Goal: Task Accomplishment & Management: Use online tool/utility

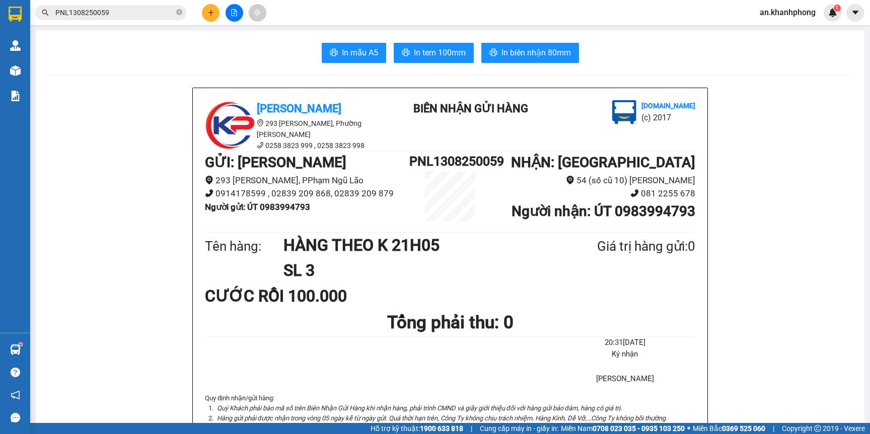
click at [211, 13] on icon "plus" at bounding box center [210, 12] width 7 height 7
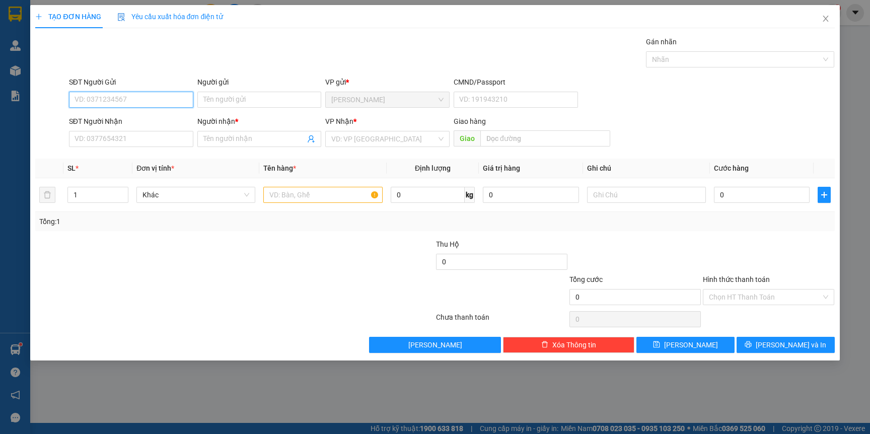
click at [116, 102] on input "SĐT Người Gửi" at bounding box center [131, 100] width 124 height 16
type input "0986977707"
click at [152, 123] on div "0986977707 - BÌNH" at bounding box center [131, 120] width 112 height 11
type input "BÌNH"
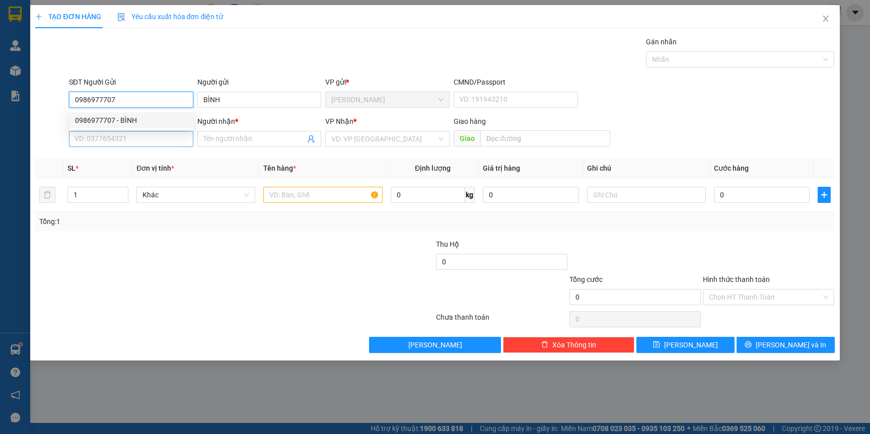
type input "0986977707"
click at [141, 141] on input "SĐT Người Nhận" at bounding box center [131, 139] width 124 height 16
type input "0911353757"
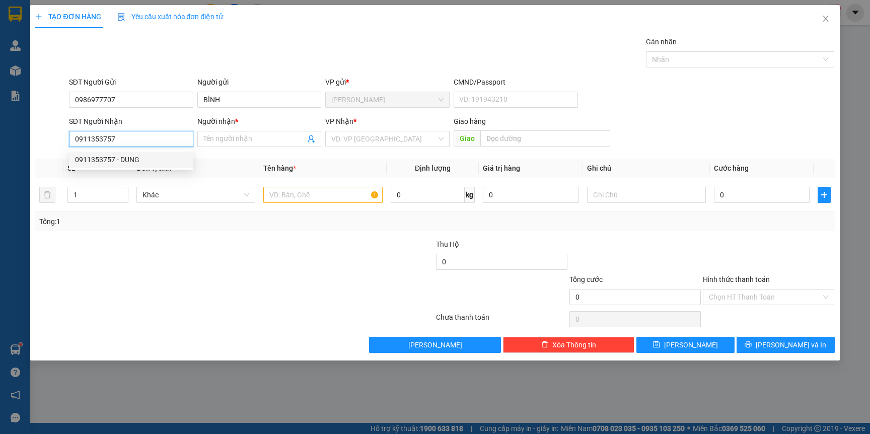
click at [137, 160] on div "0911353757 - DUNG" at bounding box center [131, 159] width 112 height 11
type input "DUNG"
type input "0911353757"
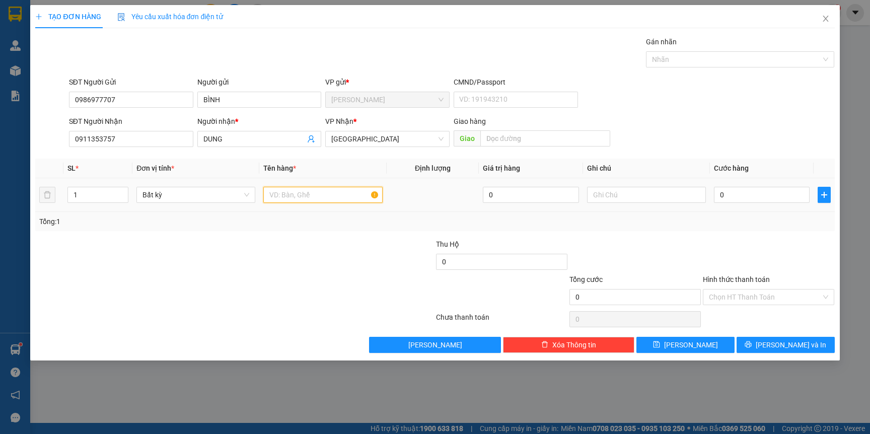
click at [309, 196] on input "text" at bounding box center [322, 195] width 119 height 16
type input "TG"
click at [754, 193] on input "0" at bounding box center [762, 195] width 96 height 16
type input "3"
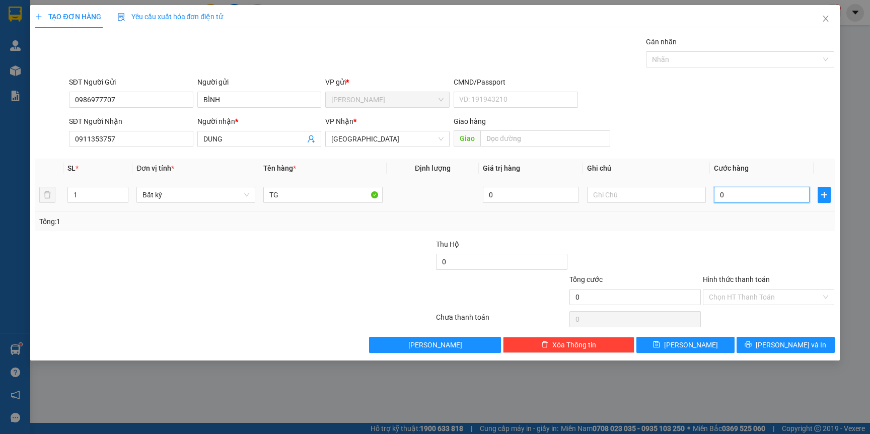
type input "3"
type input "30"
type input "30.000"
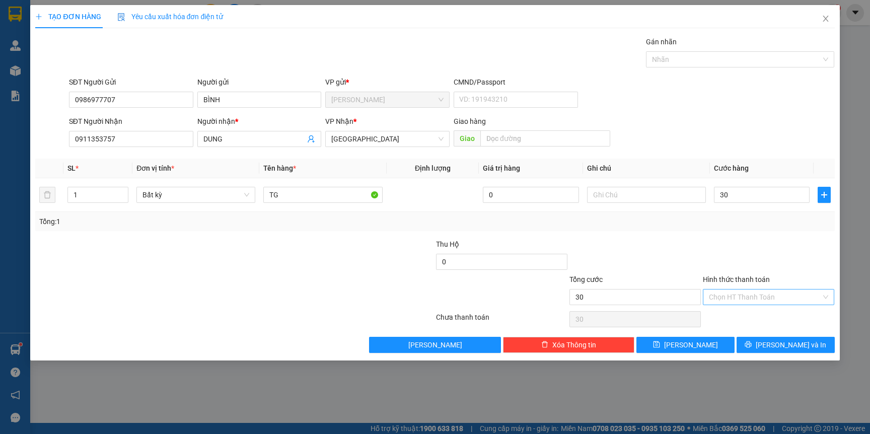
type input "30.000"
click at [751, 300] on input "Hình thức thanh toán" at bounding box center [765, 296] width 112 height 15
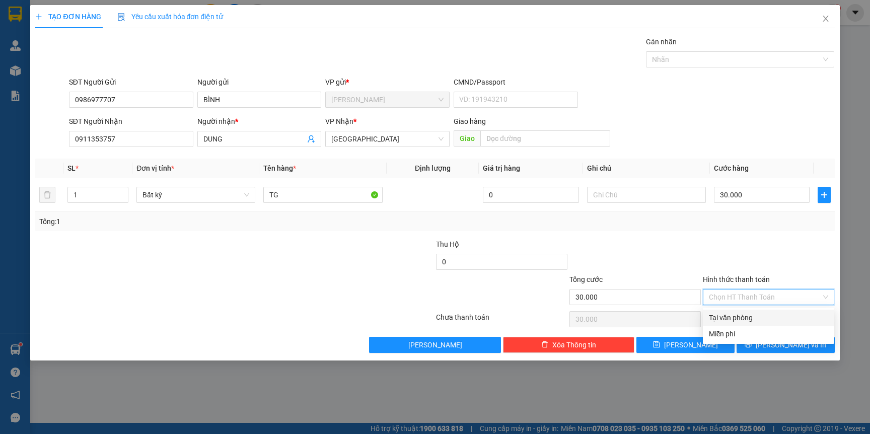
click at [733, 317] on div "Tại văn phòng" at bounding box center [768, 317] width 119 height 11
type input "0"
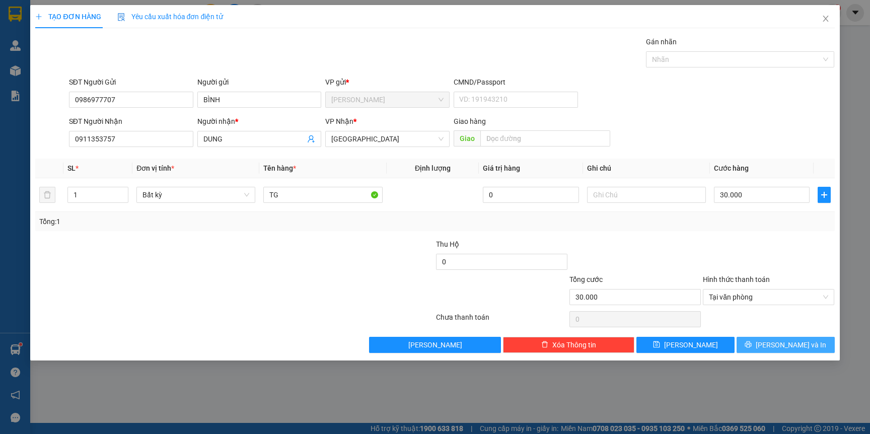
click at [779, 341] on span "[PERSON_NAME] và In" at bounding box center [791, 344] width 70 height 11
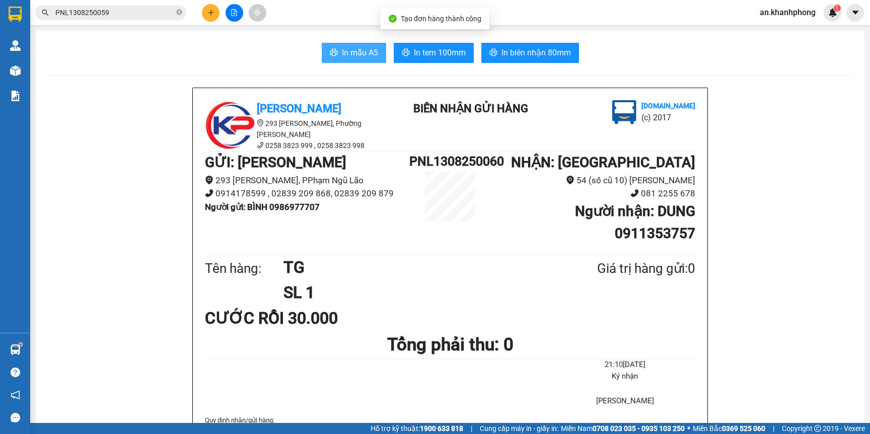
click at [356, 49] on span "In mẫu A5" at bounding box center [360, 52] width 36 height 13
click at [212, 6] on button at bounding box center [211, 13] width 18 height 18
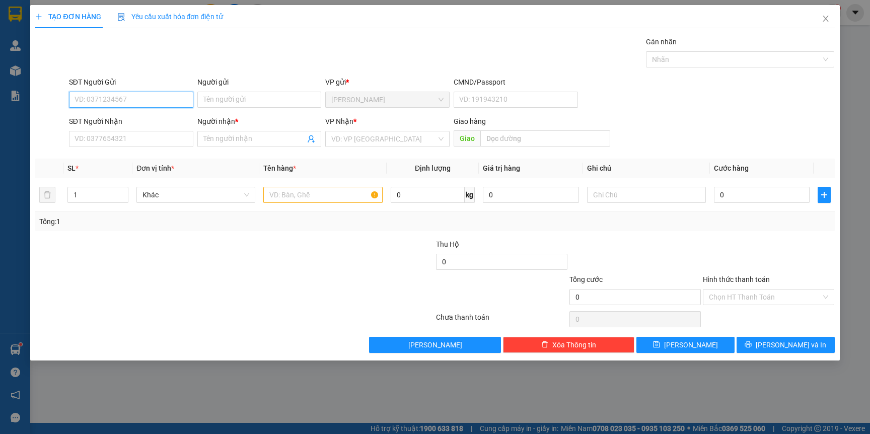
click at [128, 103] on input "SĐT Người Gửi" at bounding box center [131, 100] width 124 height 16
type input "0967866665"
click at [145, 115] on div "0967866665 - [PERSON_NAME]" at bounding box center [131, 120] width 112 height 11
type input "[PERSON_NAME]"
type input "0967866665"
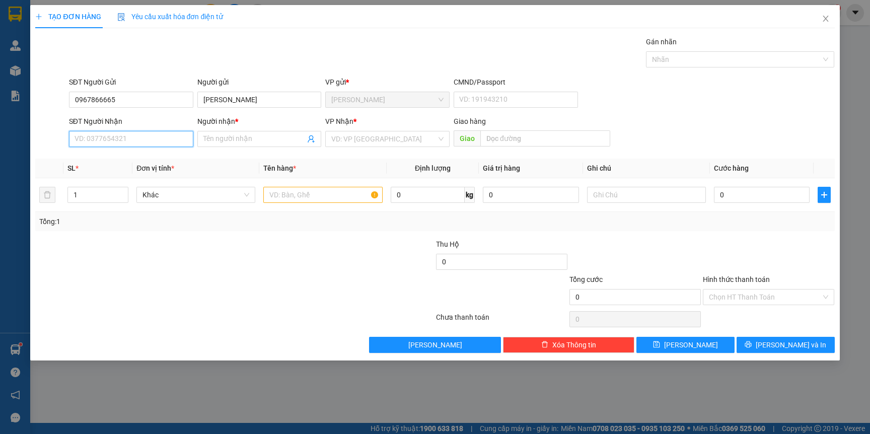
click at [149, 134] on input "SĐT Người Nhận" at bounding box center [131, 139] width 124 height 16
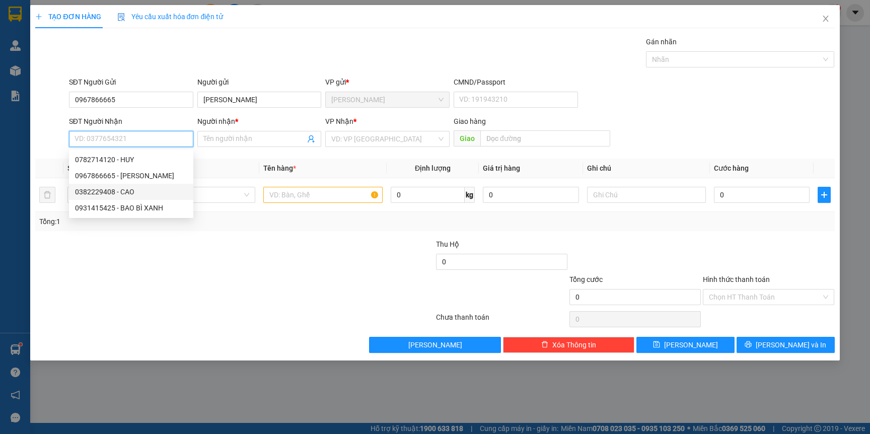
click at [120, 195] on div "0382229408 - CAO" at bounding box center [131, 191] width 112 height 11
type input "0382229408"
type input "CAO"
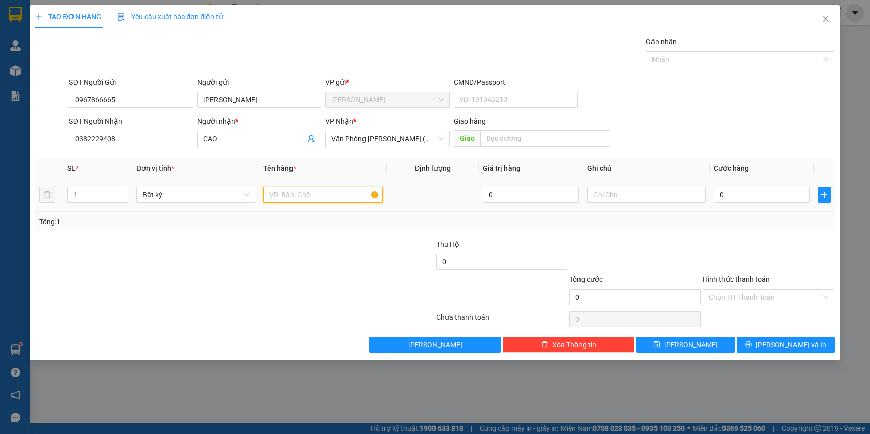
click at [301, 201] on input "text" at bounding box center [322, 195] width 119 height 16
click at [93, 191] on input "1" at bounding box center [98, 194] width 60 height 15
type input "2"
click at [299, 197] on input "text" at bounding box center [322, 195] width 119 height 16
type input "[GEOGRAPHIC_DATA]"
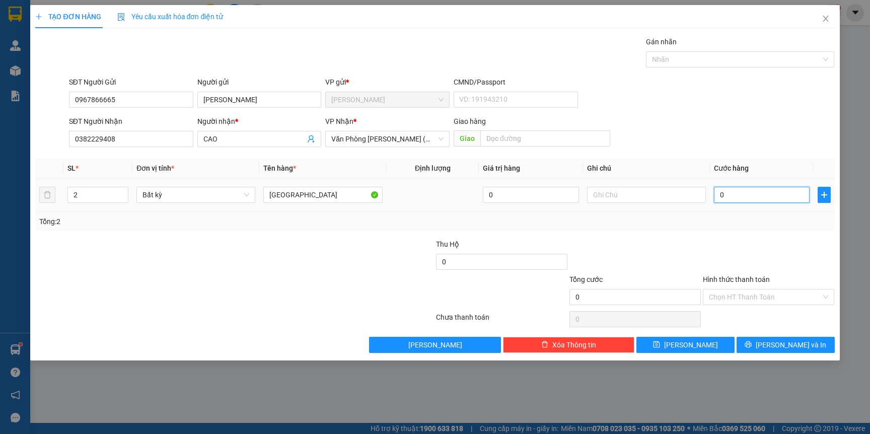
click at [738, 193] on input "0" at bounding box center [762, 195] width 96 height 16
type input "1"
type input "16"
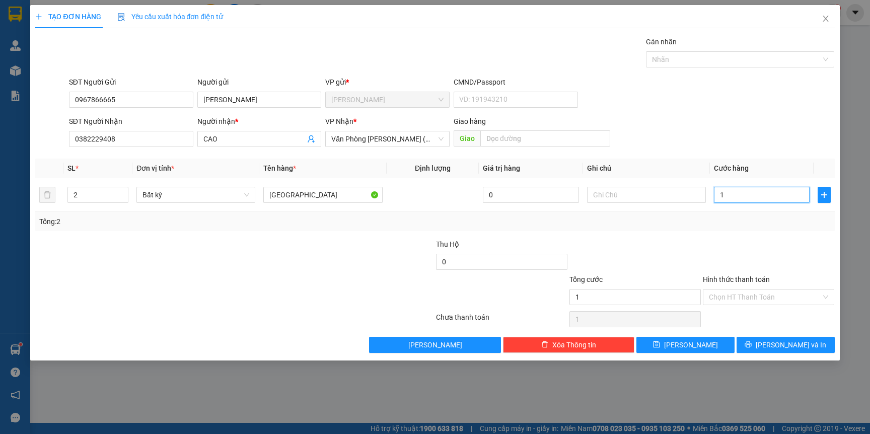
type input "16"
type input "160"
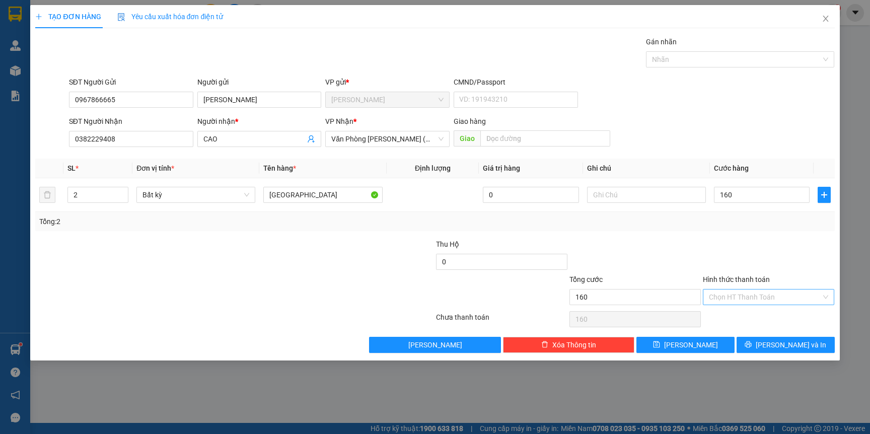
type input "160.000"
click at [769, 300] on input "Hình thức thanh toán" at bounding box center [765, 296] width 112 height 15
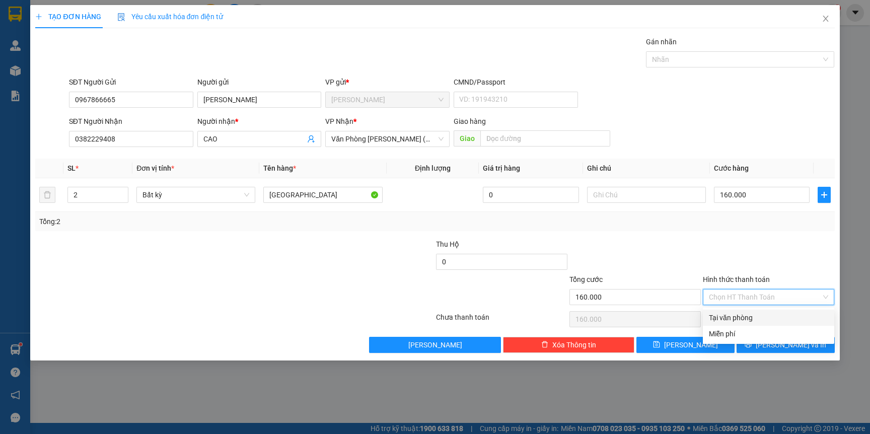
click at [734, 318] on div "Tại văn phòng" at bounding box center [768, 317] width 119 height 11
type input "0"
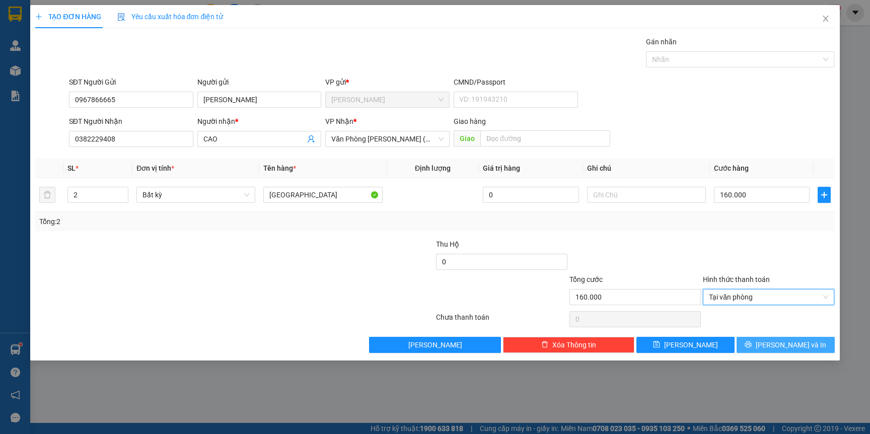
click at [786, 346] on span "[PERSON_NAME] và In" at bounding box center [791, 344] width 70 height 11
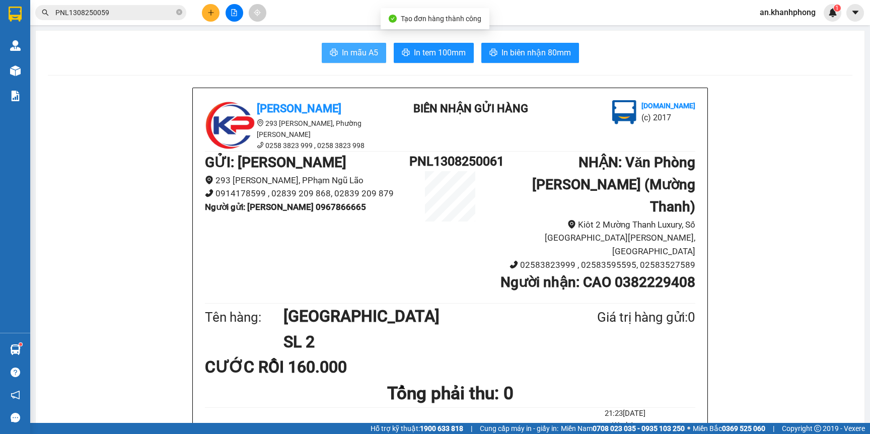
click at [331, 51] on icon "printer" at bounding box center [334, 52] width 8 height 8
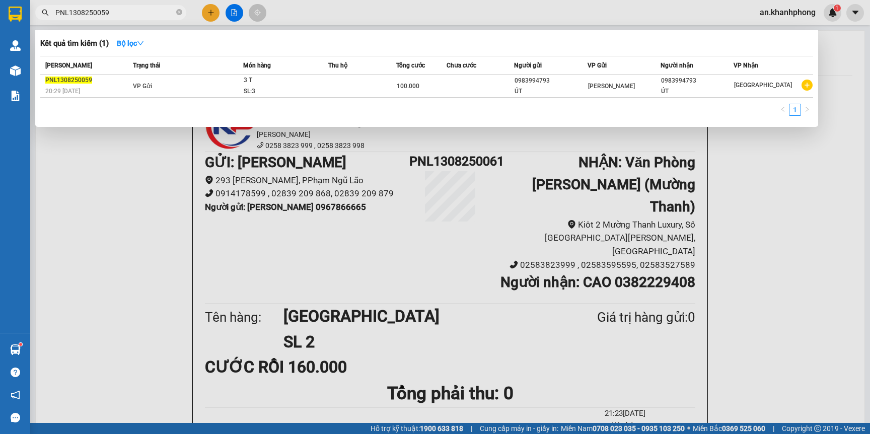
click at [126, 11] on input "PNL1308250059" at bounding box center [114, 12] width 119 height 11
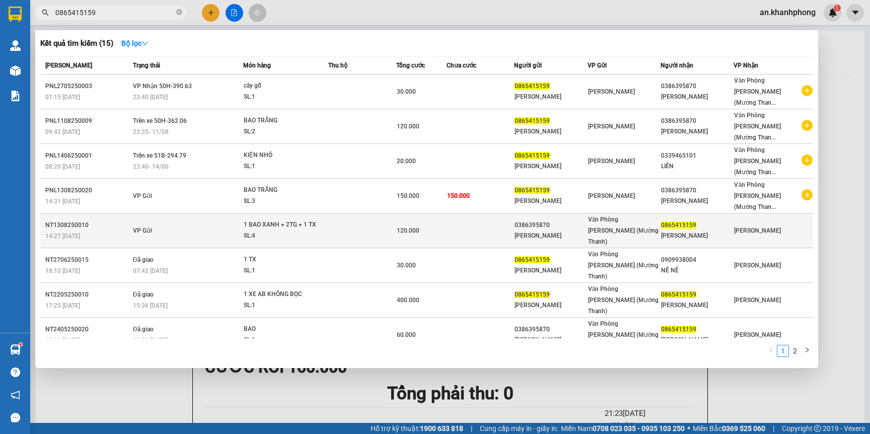
type input "0865415159"
click at [494, 213] on td at bounding box center [479, 230] width 67 height 35
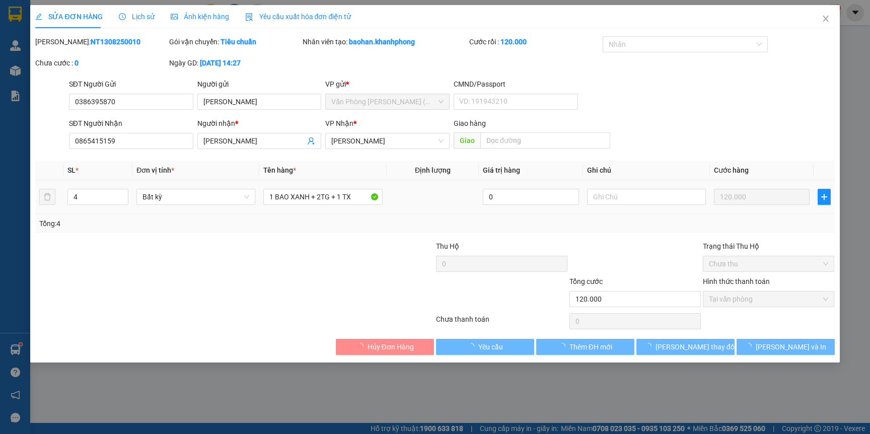
type input "0386395870"
type input "[PERSON_NAME]"
type input "0865415159"
type input "[PERSON_NAME]"
type input "120.000"
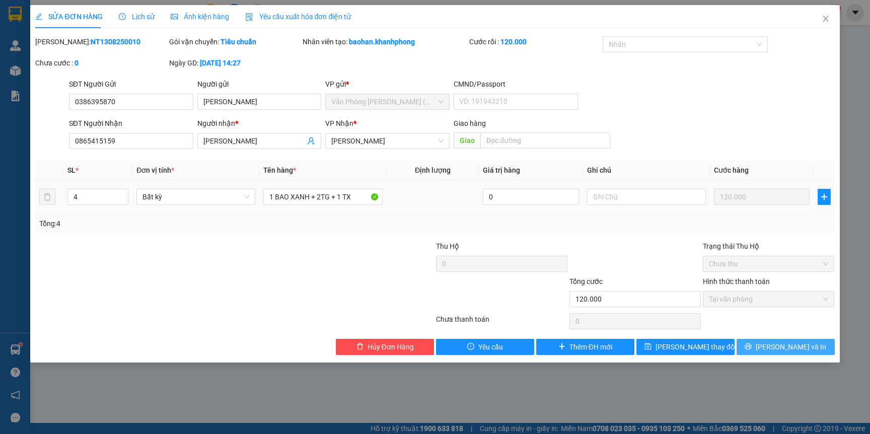
click at [800, 350] on span "[PERSON_NAME] và In" at bounding box center [791, 346] width 70 height 11
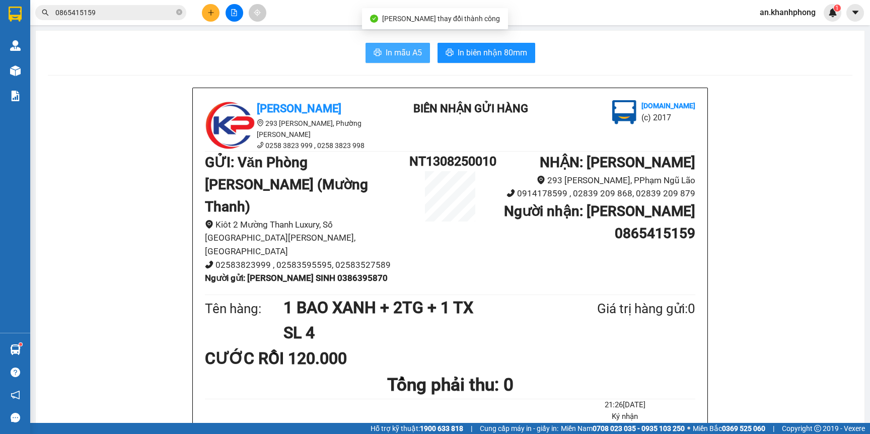
click at [395, 52] on span "In mẫu A5" at bounding box center [404, 52] width 36 height 13
click at [208, 11] on icon "plus" at bounding box center [210, 12] width 7 height 7
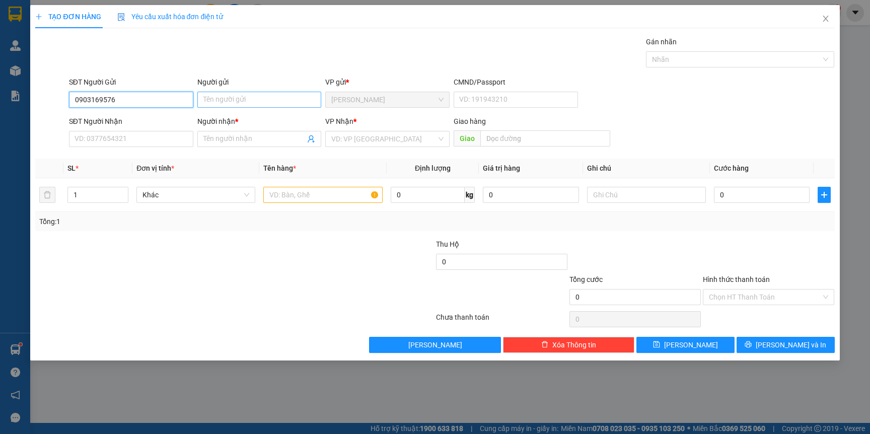
type input "0903169576"
click at [282, 94] on input "Người gửi" at bounding box center [259, 100] width 124 height 16
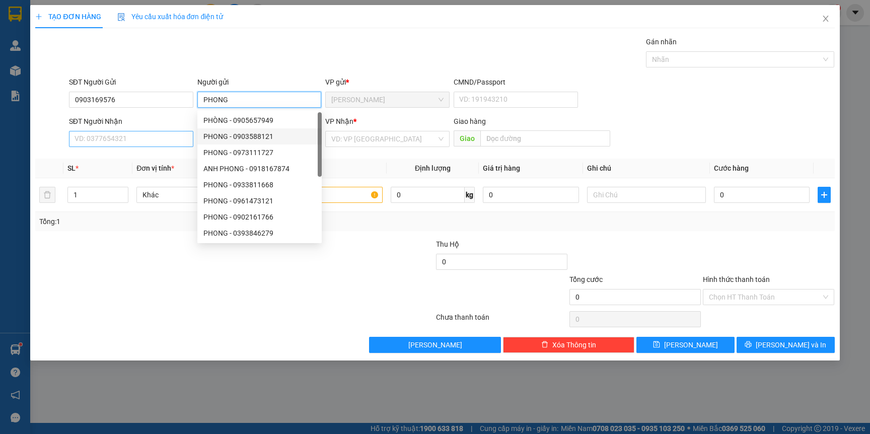
type input "PHONG"
click at [150, 141] on input "SĐT Người Nhận" at bounding box center [131, 139] width 124 height 16
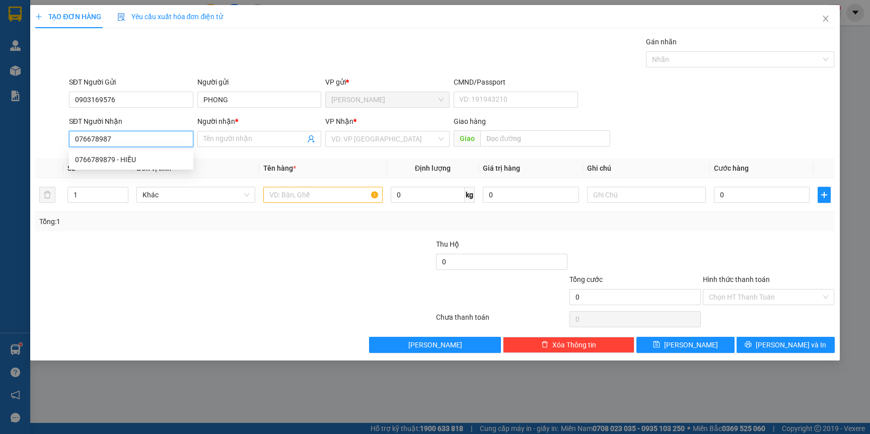
type input "0766789879"
click at [150, 157] on div "0766789879 - HIẾU" at bounding box center [131, 159] width 112 height 11
type input "HIẾU"
type input "0766789879"
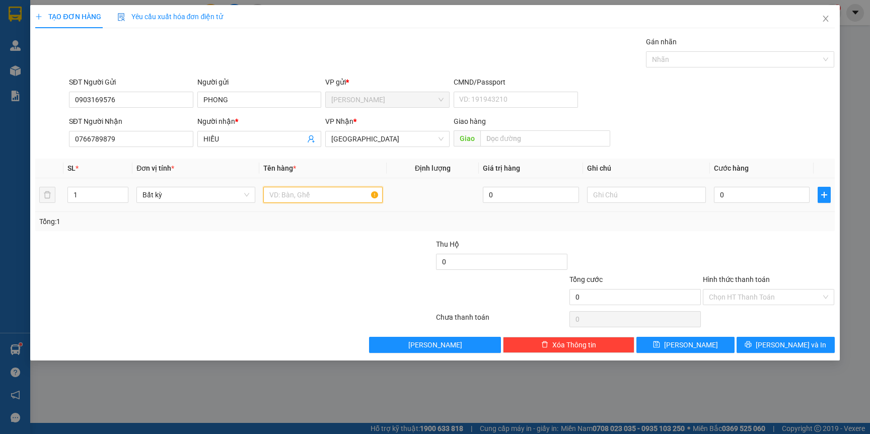
click at [300, 199] on input "text" at bounding box center [322, 195] width 119 height 16
type input "[GEOGRAPHIC_DATA]"
click at [739, 192] on input "0" at bounding box center [762, 195] width 96 height 16
type input "5"
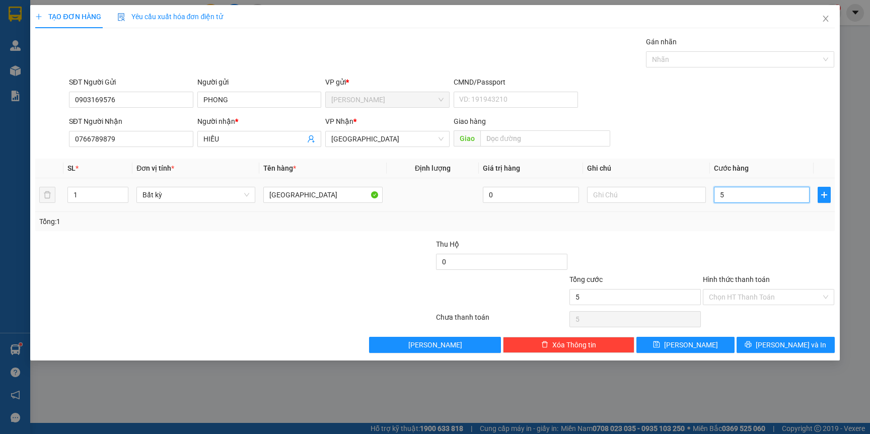
type input "5"
type input "50"
type input "50.000"
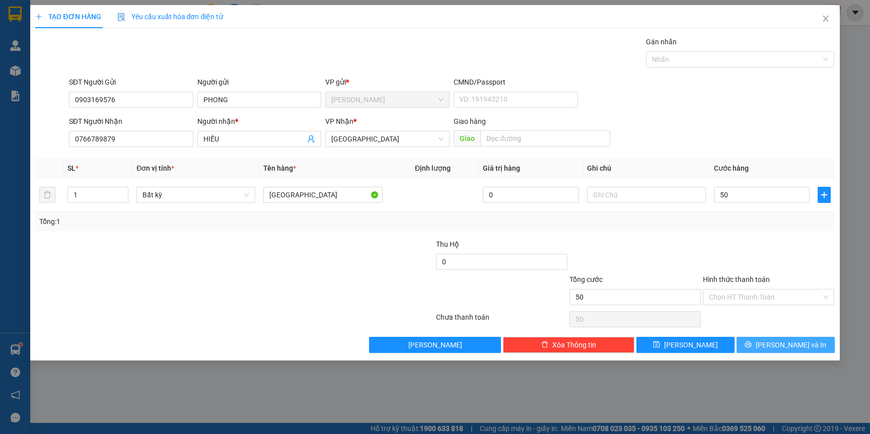
type input "50.000"
click at [795, 342] on span "[PERSON_NAME] và In" at bounding box center [791, 344] width 70 height 11
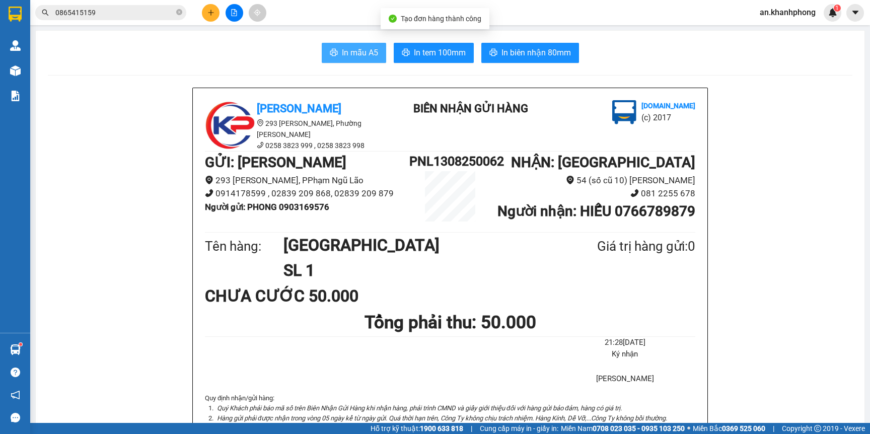
click at [358, 47] on span "In mẫu A5" at bounding box center [360, 52] width 36 height 13
click at [209, 10] on icon "plus" at bounding box center [210, 12] width 7 height 7
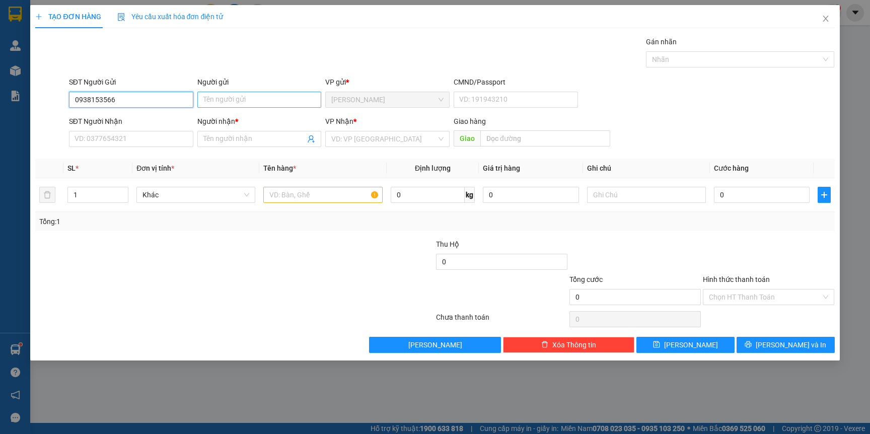
type input "0938153566"
click at [222, 100] on input "Người gửi" at bounding box center [259, 100] width 124 height 16
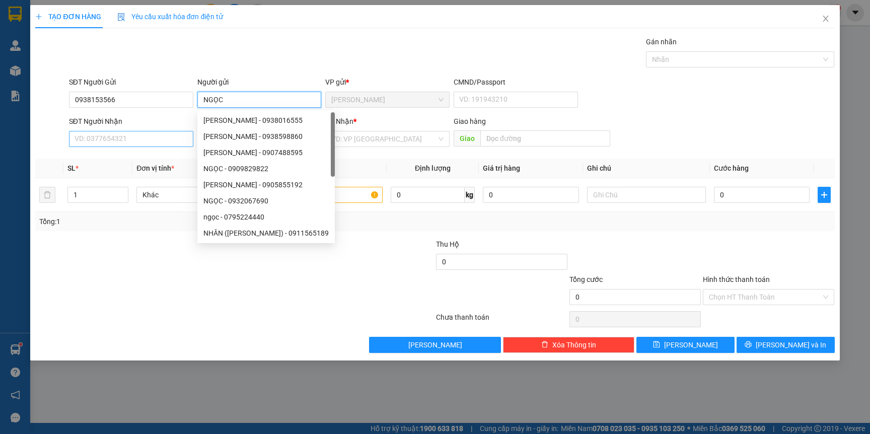
type input "NGỌC"
click at [126, 144] on input "SĐT Người Nhận" at bounding box center [131, 139] width 124 height 16
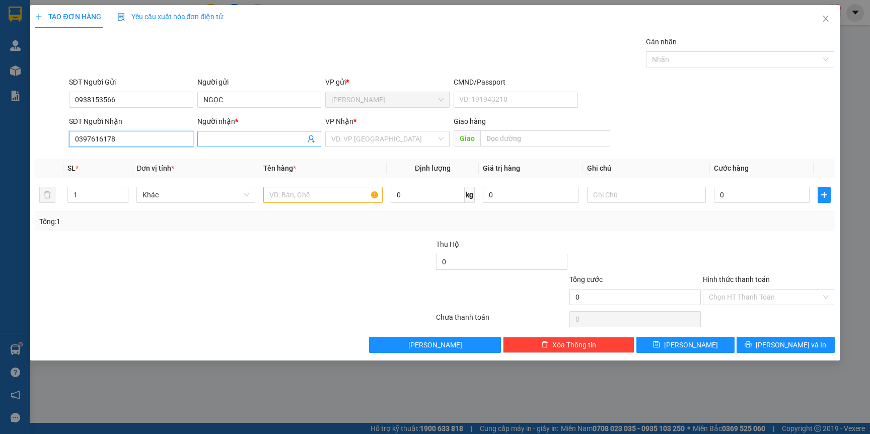
type input "0397616178"
click at [258, 132] on span at bounding box center [259, 139] width 124 height 16
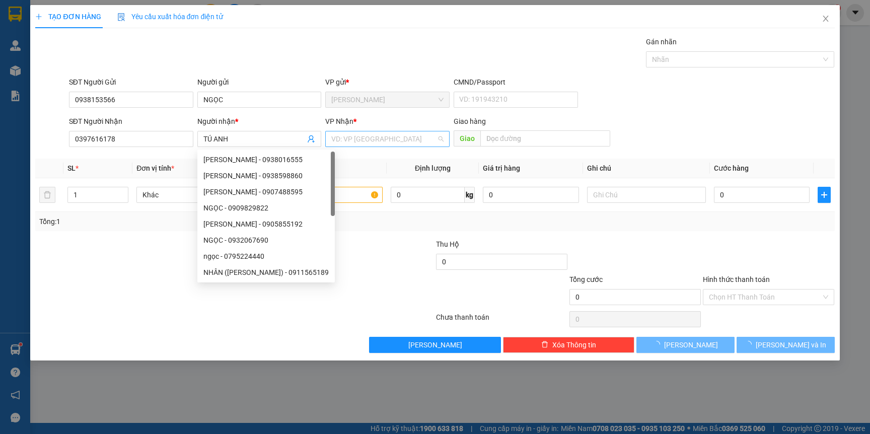
click at [391, 131] on input "search" at bounding box center [383, 138] width 105 height 15
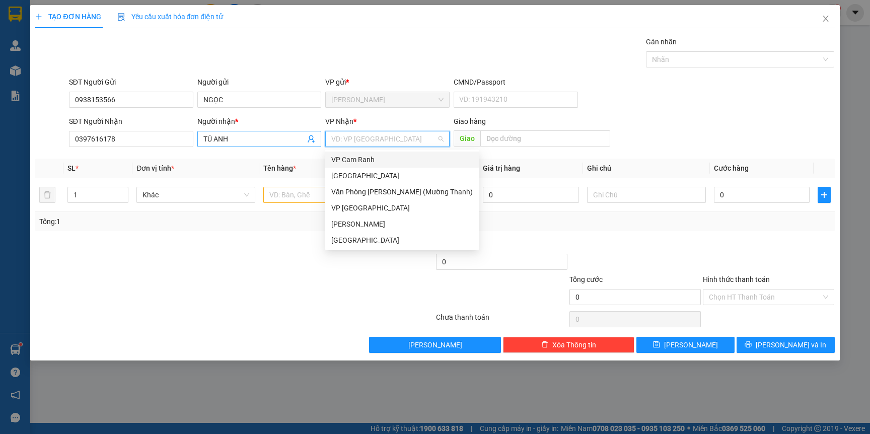
click at [265, 141] on input "TÚ ANH" at bounding box center [254, 138] width 102 height 11
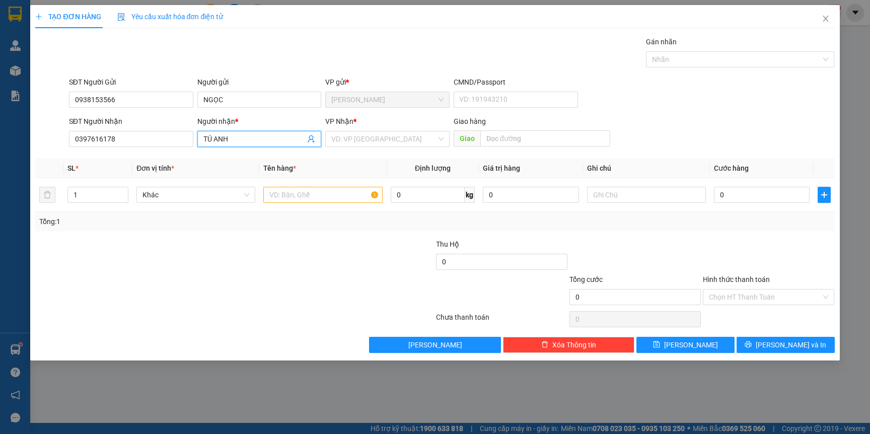
click at [265, 141] on input "TÚ ANH" at bounding box center [254, 138] width 102 height 11
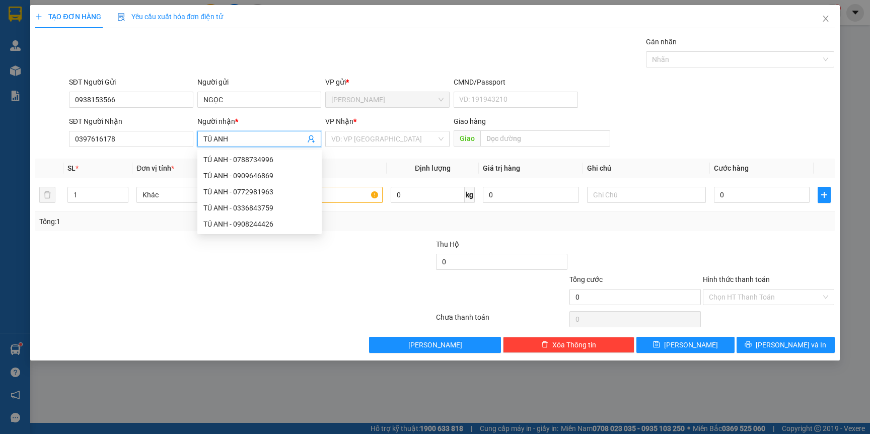
click at [265, 141] on input "TÚ ANH" at bounding box center [254, 138] width 102 height 11
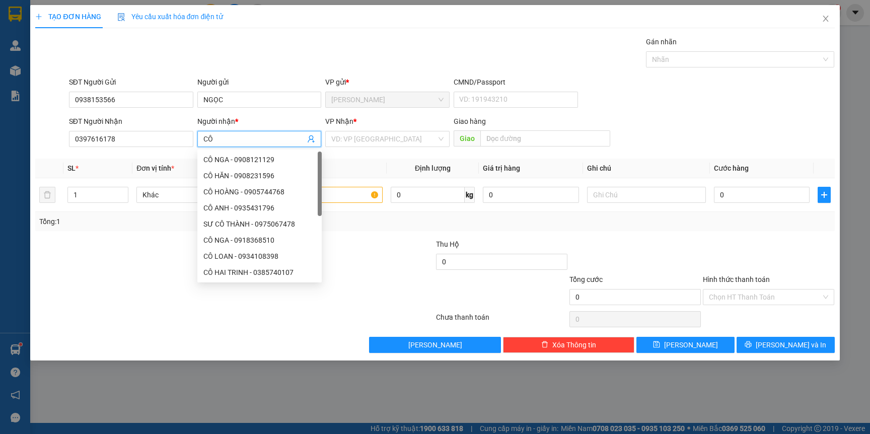
type input "C"
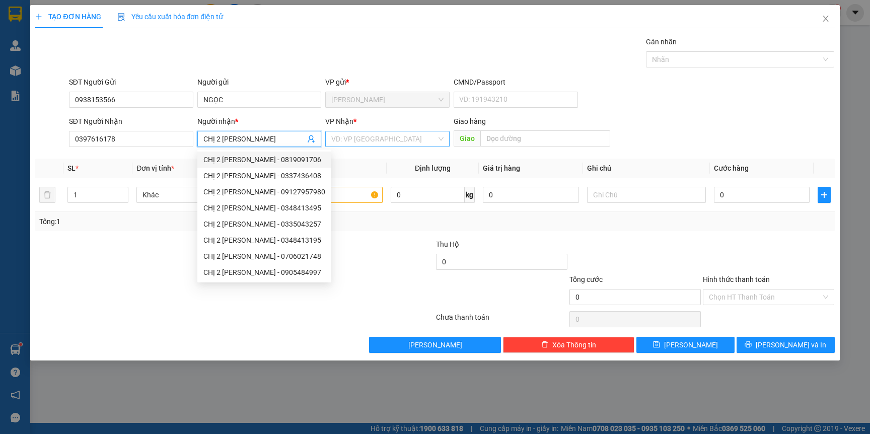
type input "CHỊ 2 [PERSON_NAME]"
click at [382, 139] on input "search" at bounding box center [383, 138] width 105 height 15
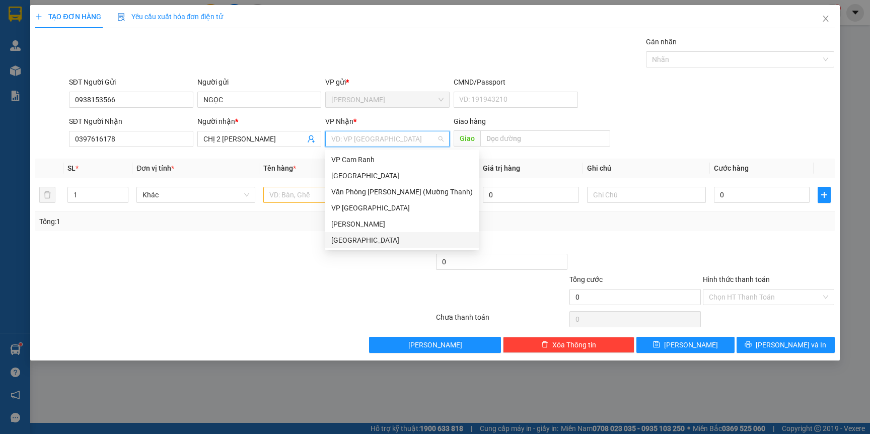
click at [361, 246] on div "[GEOGRAPHIC_DATA]" at bounding box center [402, 240] width 154 height 16
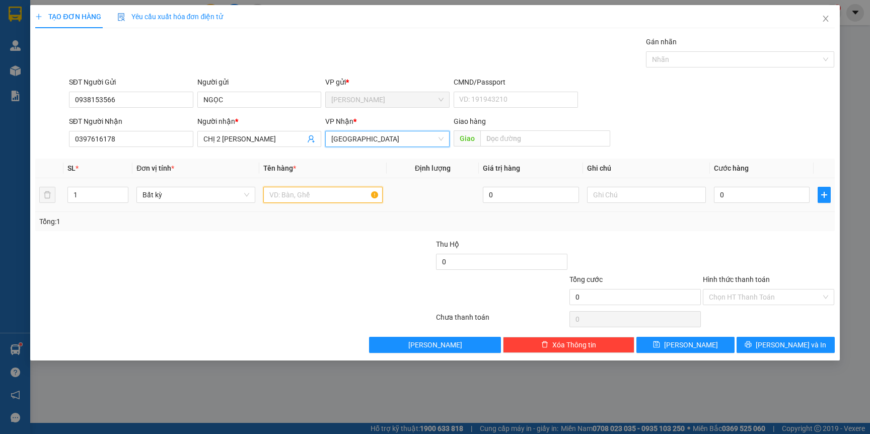
click at [289, 199] on input "text" at bounding box center [322, 195] width 119 height 16
type input "TG"
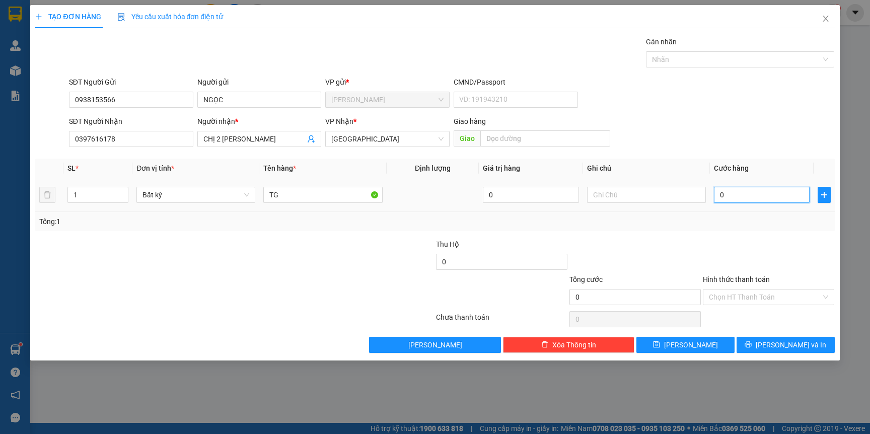
click at [769, 188] on input "0" at bounding box center [762, 195] width 96 height 16
type input "3"
type input "30"
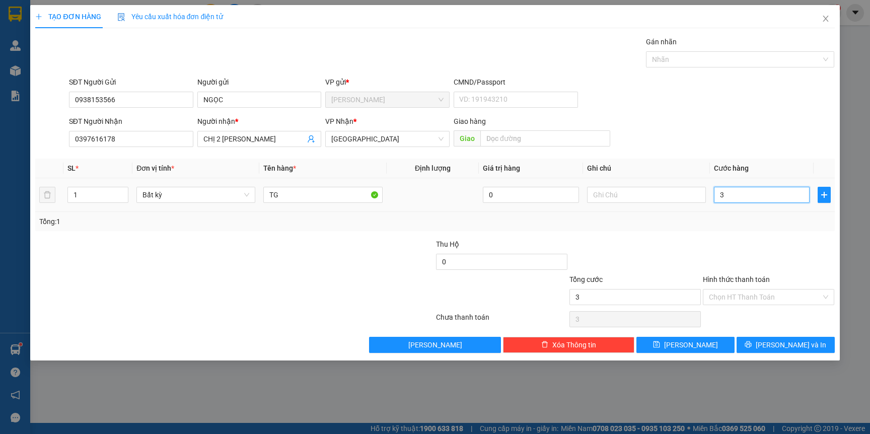
type input "30"
type input "30.000"
click at [740, 301] on input "Hình thức thanh toán" at bounding box center [765, 296] width 112 height 15
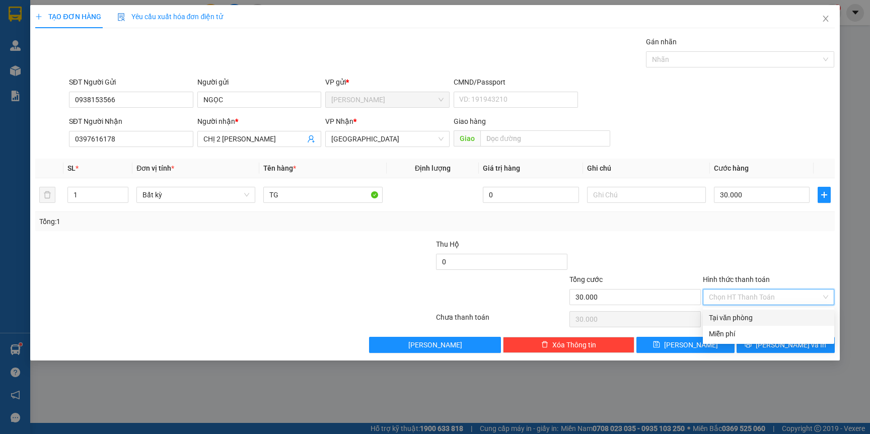
click at [726, 318] on div "Tại văn phòng" at bounding box center [768, 317] width 119 height 11
type input "0"
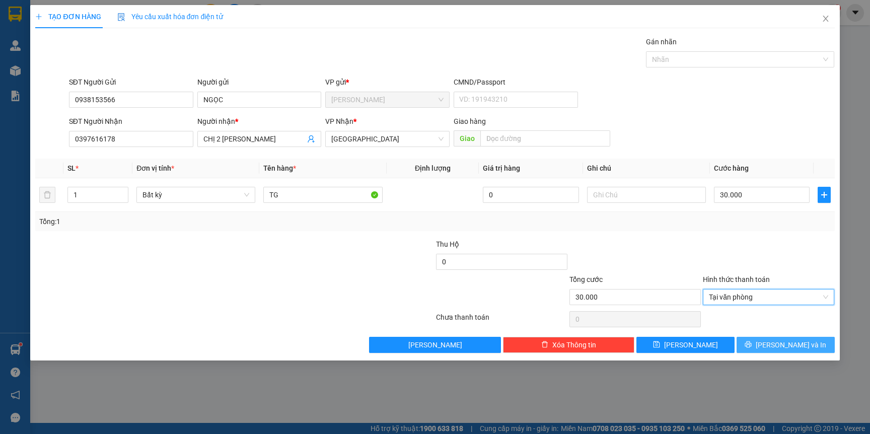
click at [783, 347] on span "[PERSON_NAME] và In" at bounding box center [791, 344] width 70 height 11
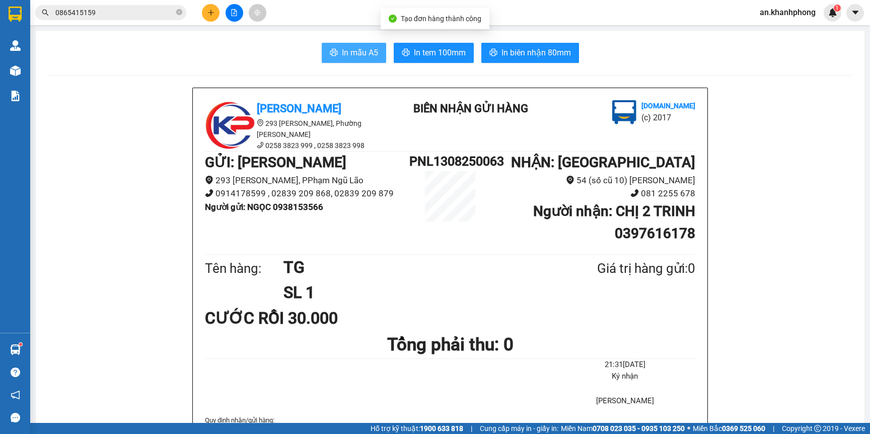
click at [328, 48] on button "In mẫu A5" at bounding box center [354, 53] width 64 height 20
click at [207, 13] on icon "plus" at bounding box center [210, 12] width 7 height 7
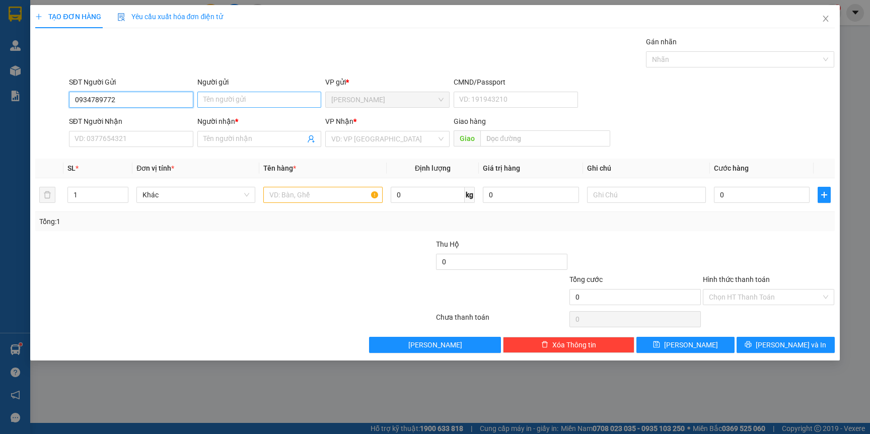
type input "0934789772"
click at [247, 100] on input "Người gửi" at bounding box center [259, 100] width 124 height 16
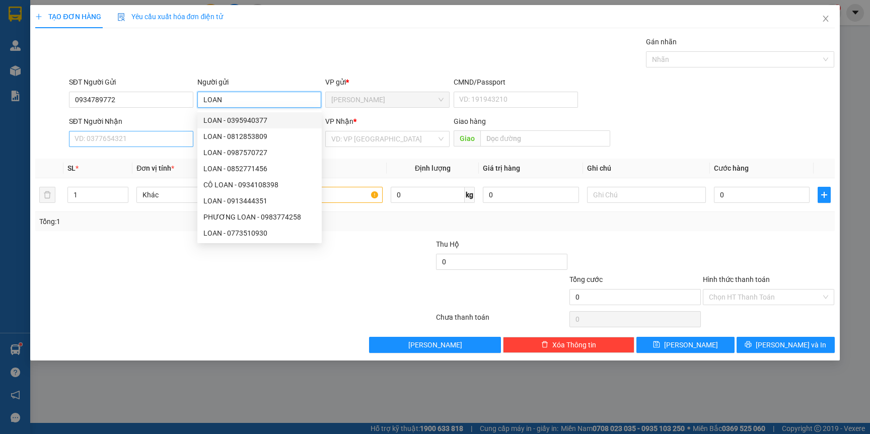
type input "LOAN"
click at [135, 144] on input "SĐT Người Nhận" at bounding box center [131, 139] width 124 height 16
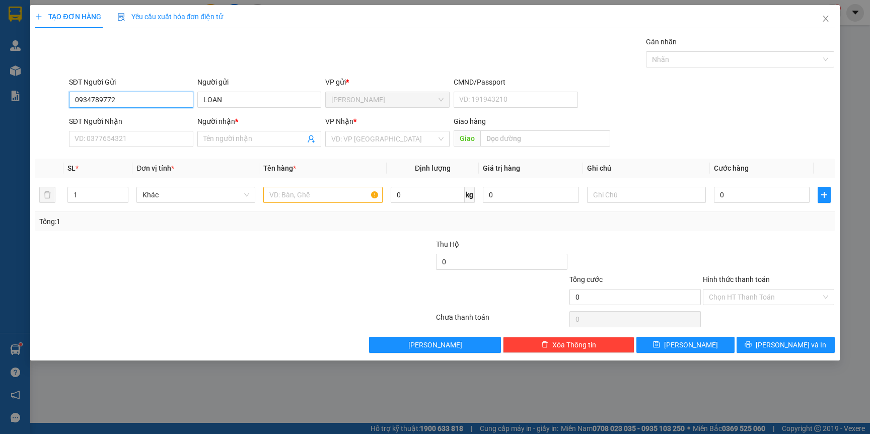
drag, startPoint x: 140, startPoint y: 99, endPoint x: 38, endPoint y: 100, distance: 102.2
click at [38, 100] on div "SĐT Người Gửi 0934789772 0934789772 Người gửi LOAN VP gửi * [PERSON_NAME] CMND/…" at bounding box center [434, 94] width 801 height 35
click at [126, 135] on input "SĐT Người Nhận" at bounding box center [131, 139] width 124 height 16
paste input "0934789772"
type input "0934789772"
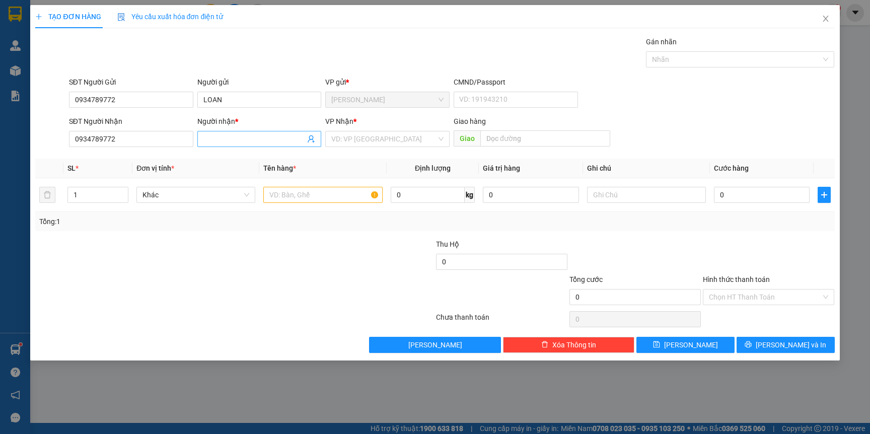
click at [237, 139] on input "Người nhận *" at bounding box center [254, 138] width 102 height 11
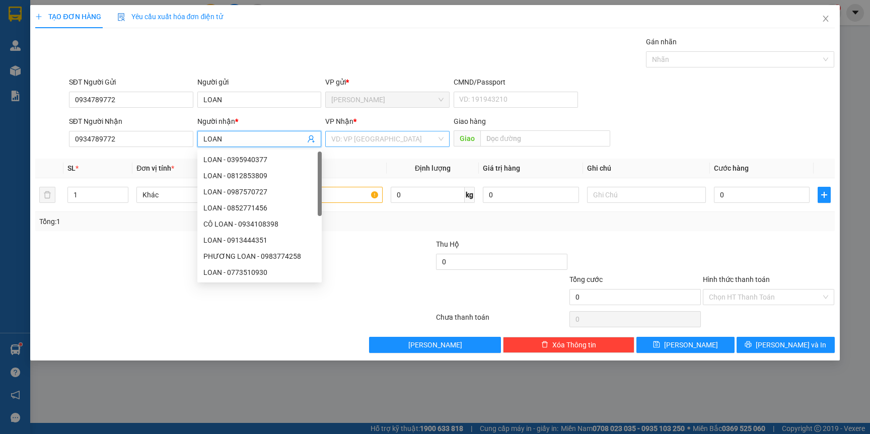
type input "LOAN"
click at [395, 139] on input "search" at bounding box center [383, 138] width 105 height 15
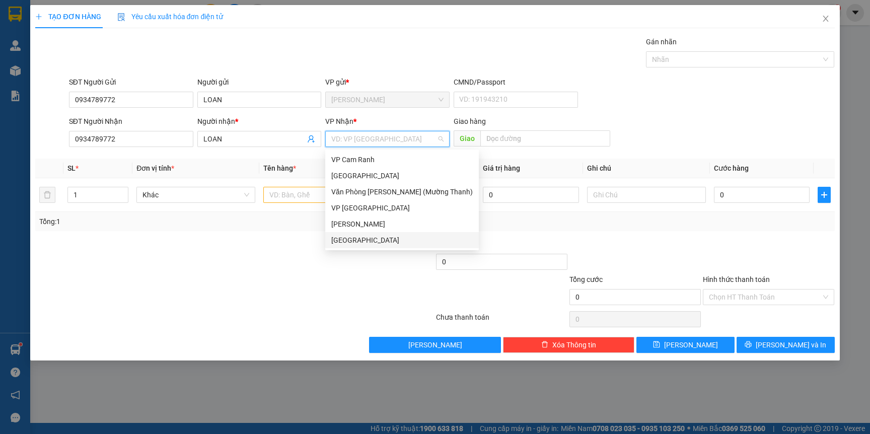
click at [350, 241] on div "[GEOGRAPHIC_DATA]" at bounding box center [401, 240] width 141 height 11
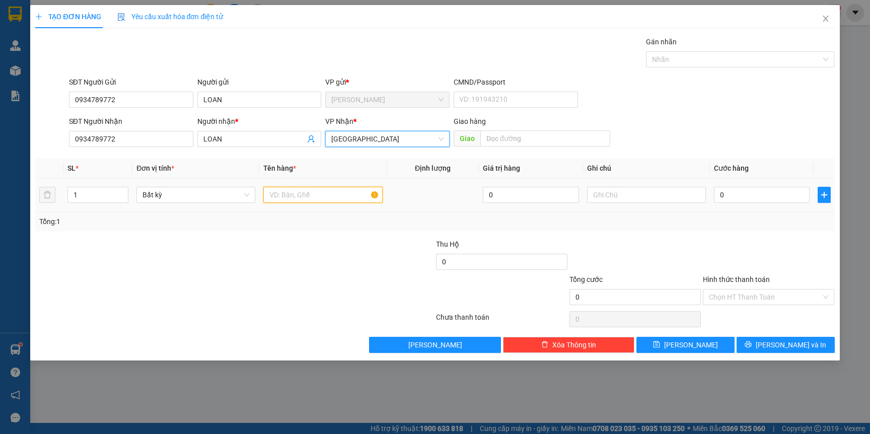
click at [309, 193] on input "text" at bounding box center [322, 195] width 119 height 16
type input "TG TK 23H6"
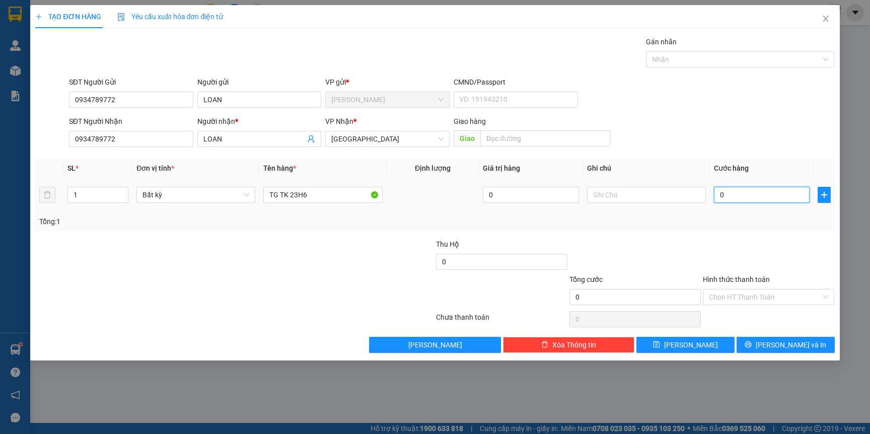
click at [756, 200] on input "0" at bounding box center [762, 195] width 96 height 16
type input "1"
type input "10"
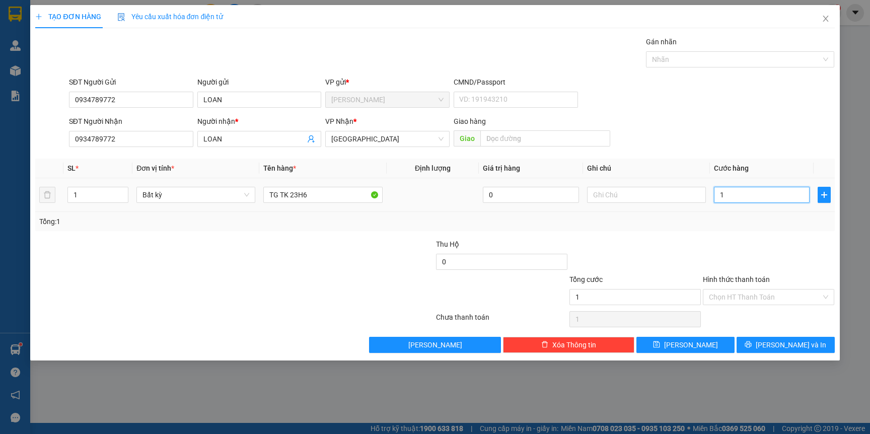
type input "10"
type input "100"
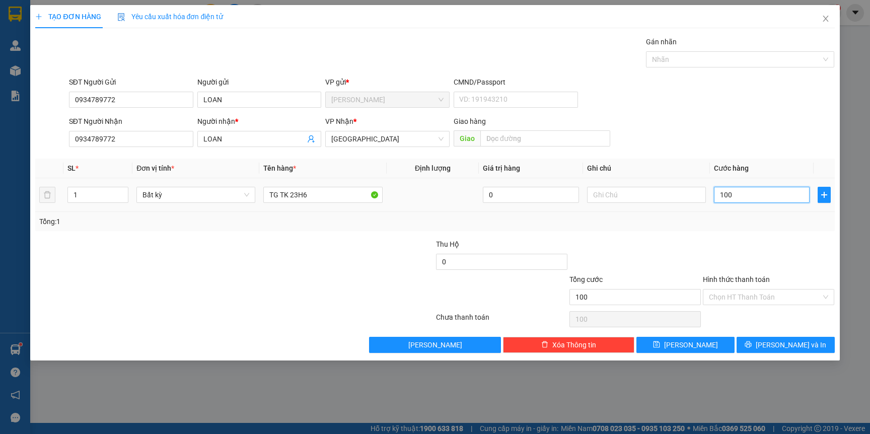
type input "1.000"
type input "100"
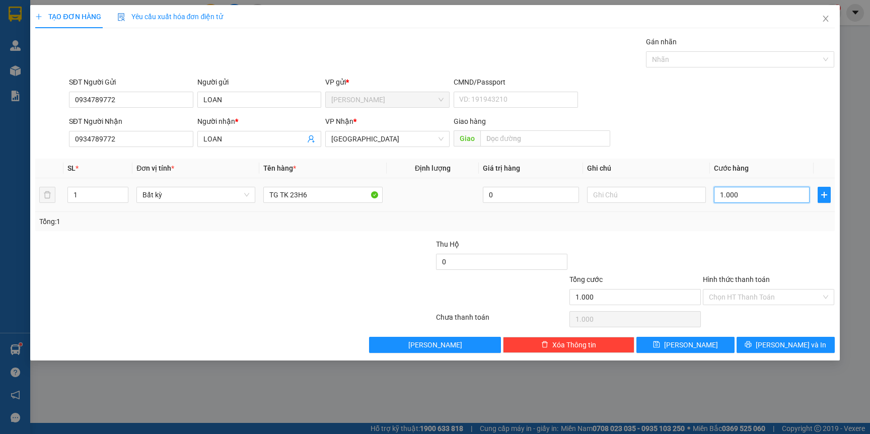
type input "100"
type input "100.000"
click at [754, 292] on input "Hình thức thanh toán" at bounding box center [765, 296] width 112 height 15
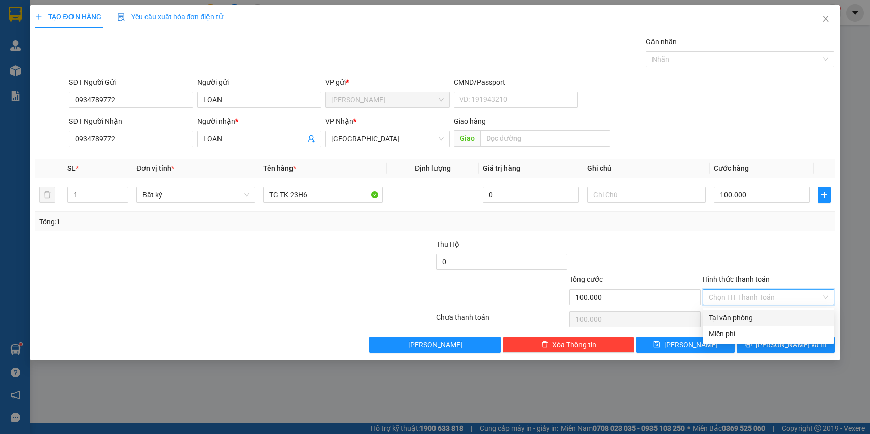
click at [745, 317] on div "Tại văn phòng" at bounding box center [768, 317] width 119 height 11
type input "0"
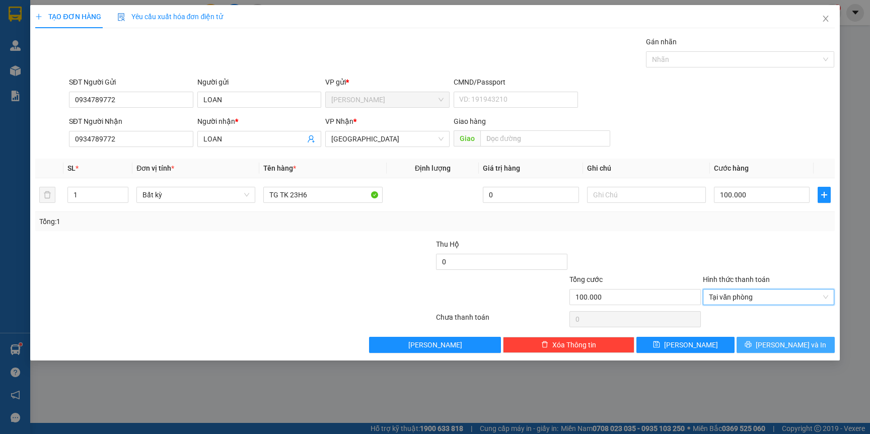
click at [786, 347] on span "[PERSON_NAME] và In" at bounding box center [791, 344] width 70 height 11
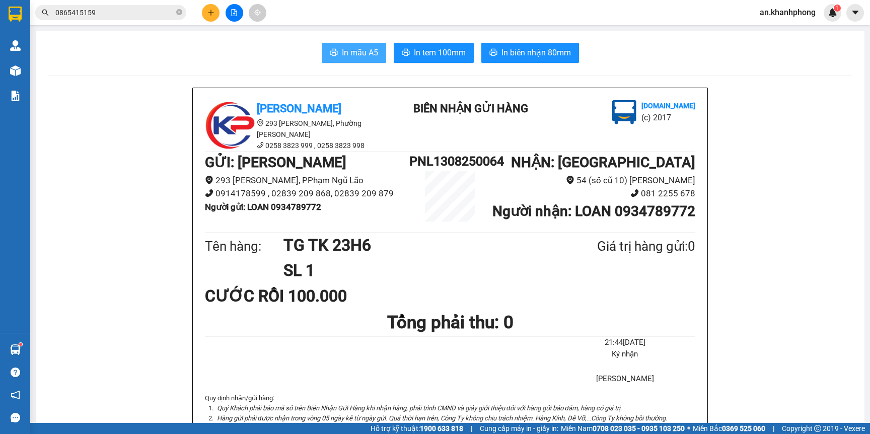
click at [343, 58] on span "In mẫu A5" at bounding box center [360, 52] width 36 height 13
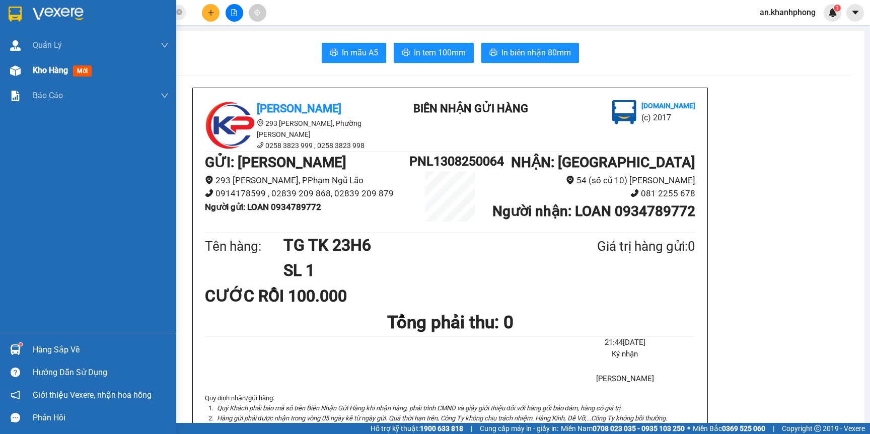
click at [38, 72] on span "Kho hàng" at bounding box center [50, 70] width 35 height 10
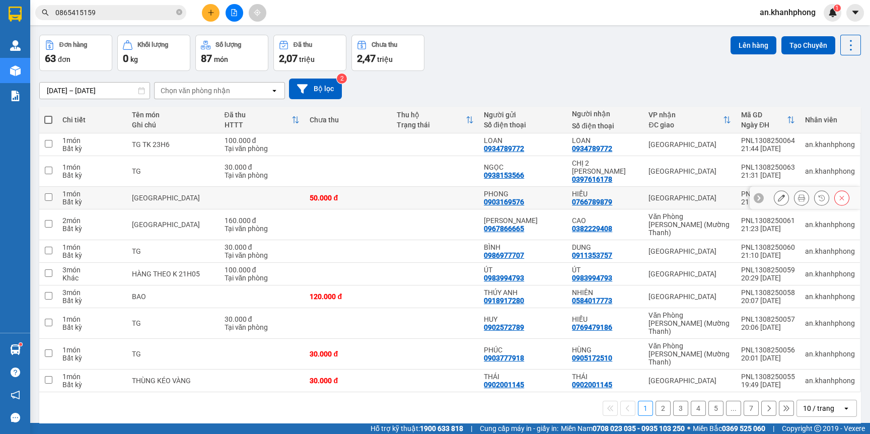
scroll to position [46, 0]
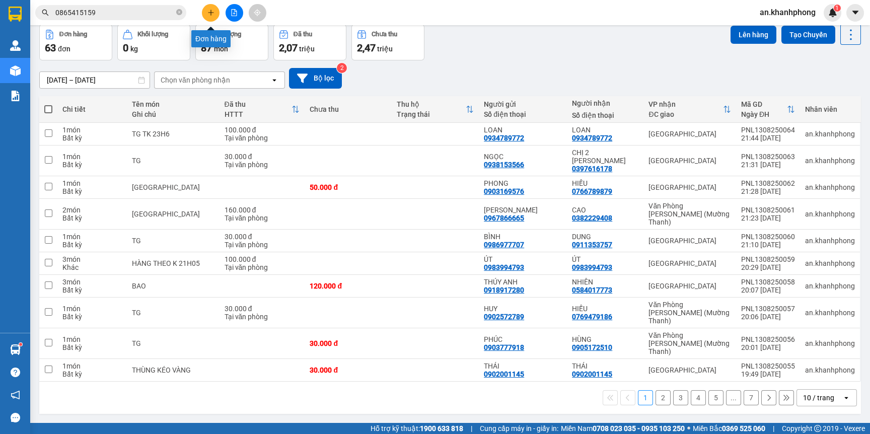
click at [204, 13] on button at bounding box center [211, 13] width 18 height 18
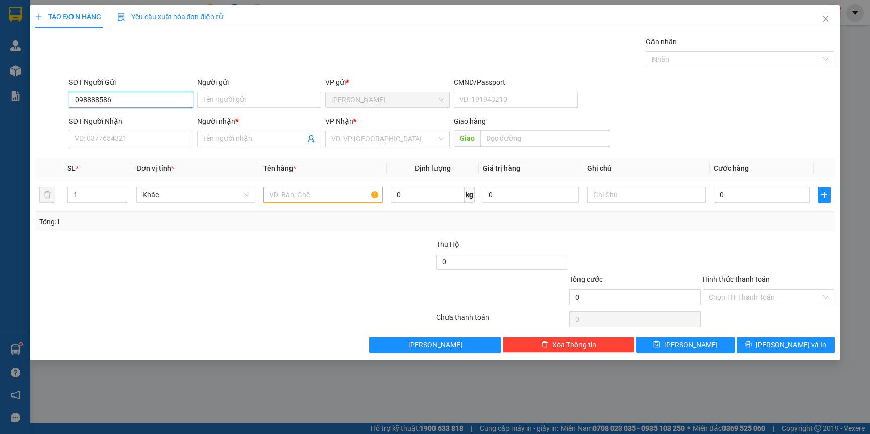
type input "0988885866"
click at [145, 117] on div "0988885866 - TÝ" at bounding box center [131, 120] width 112 height 11
type input "TÝ"
type input "0988885866"
click at [143, 140] on input "SĐT Người Nhận" at bounding box center [131, 139] width 124 height 16
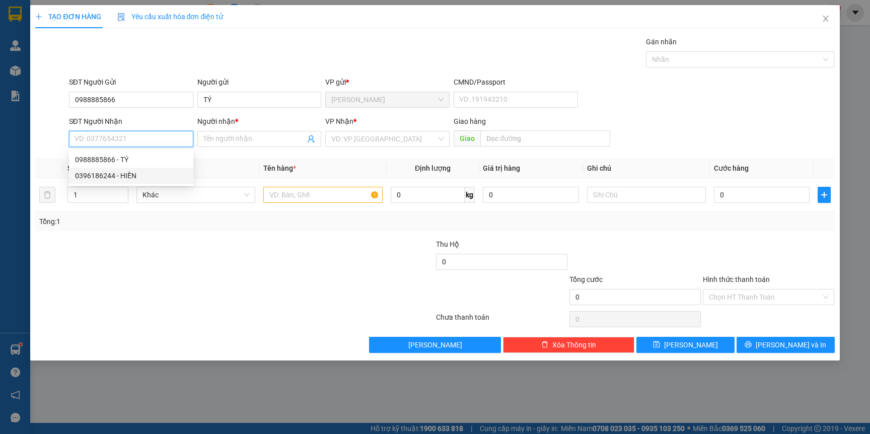
click at [139, 172] on div "0396186244 - HIỀN" at bounding box center [131, 175] width 112 height 11
type input "0396186244"
type input "HIỀN"
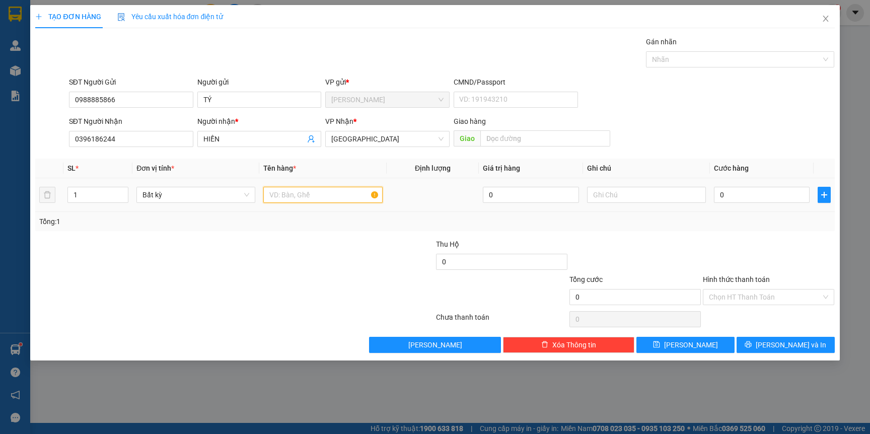
click at [312, 194] on input "text" at bounding box center [322, 195] width 119 height 16
click at [163, 139] on input "0396186244" at bounding box center [131, 139] width 124 height 16
type input "0868644889"
click at [225, 141] on input "HIỀN" at bounding box center [254, 138] width 102 height 11
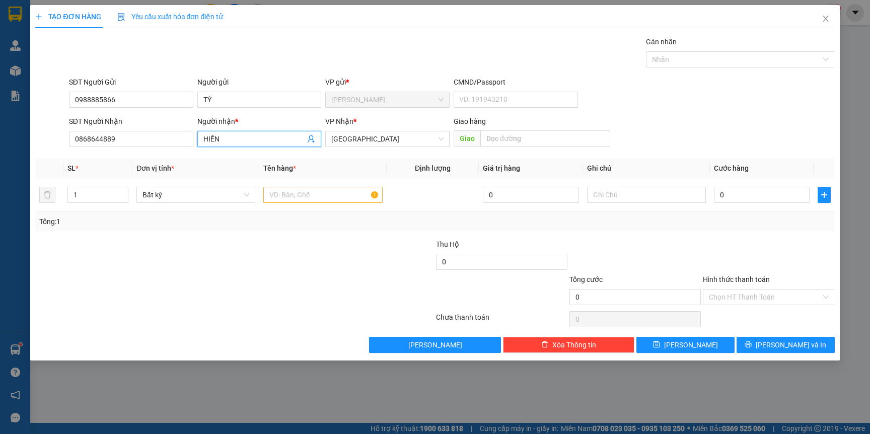
click at [225, 141] on input "HIỀN" at bounding box center [254, 138] width 102 height 11
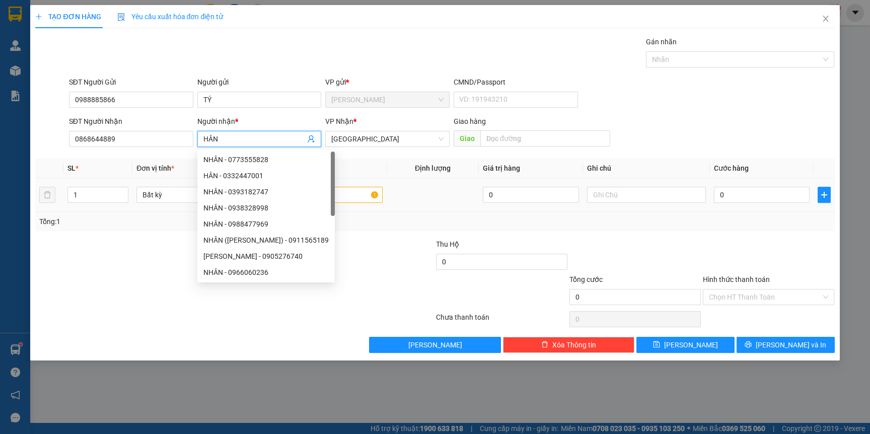
type input "HÂN"
click at [348, 193] on input "text" at bounding box center [322, 195] width 119 height 16
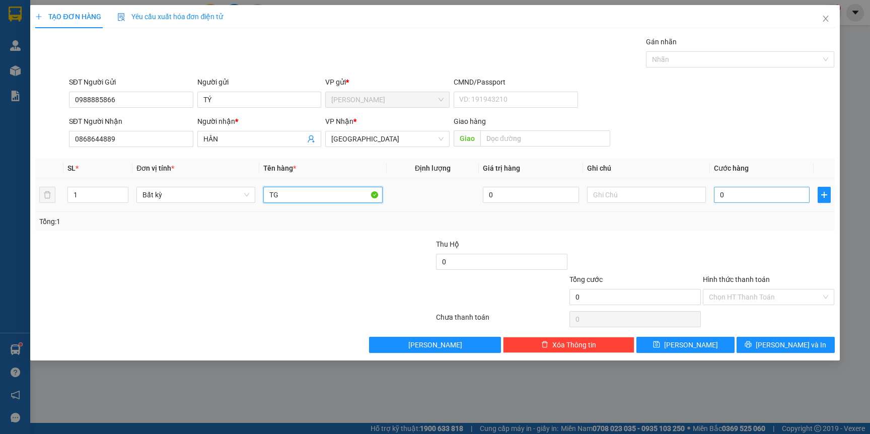
type input "TG"
click at [741, 198] on input "0" at bounding box center [762, 195] width 96 height 16
type input "4"
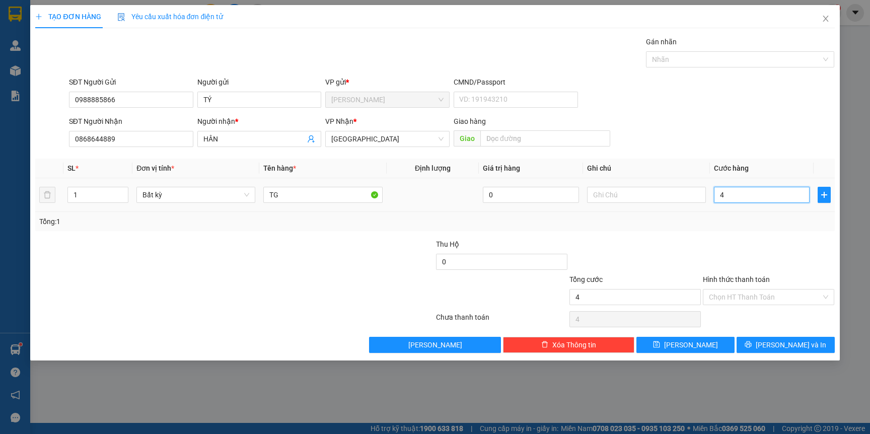
type input "40"
click at [754, 303] on input "Hình thức thanh toán" at bounding box center [765, 296] width 112 height 15
type input "40.000"
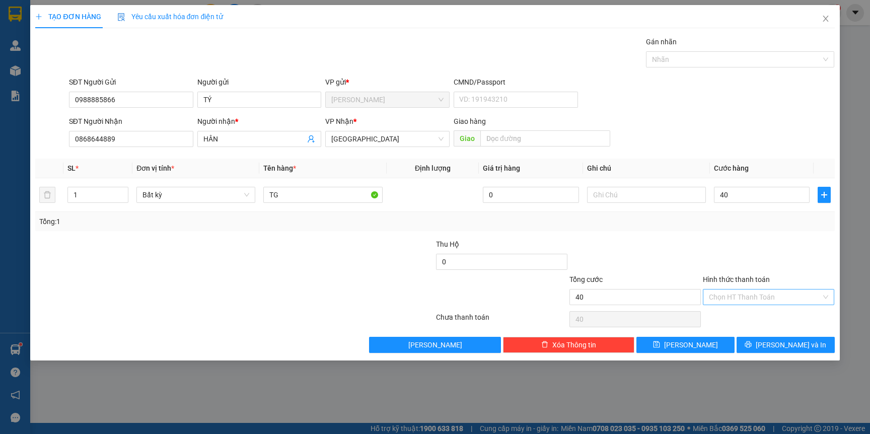
type input "40.000"
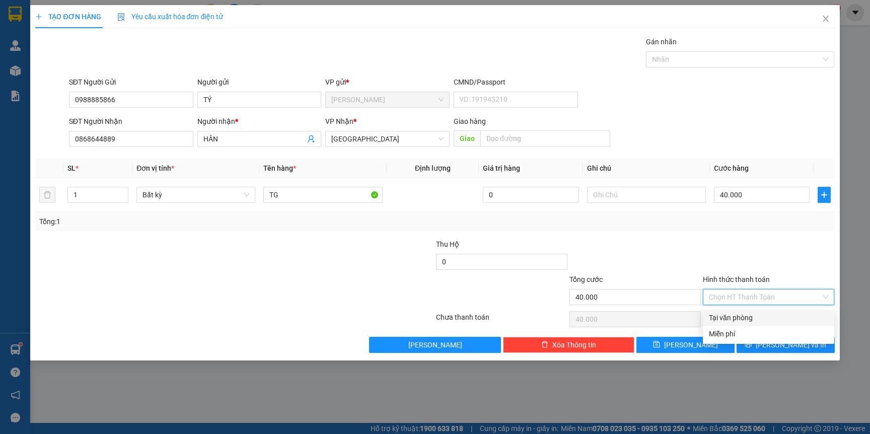
click at [747, 320] on div "Tại văn phòng" at bounding box center [768, 317] width 119 height 11
type input "0"
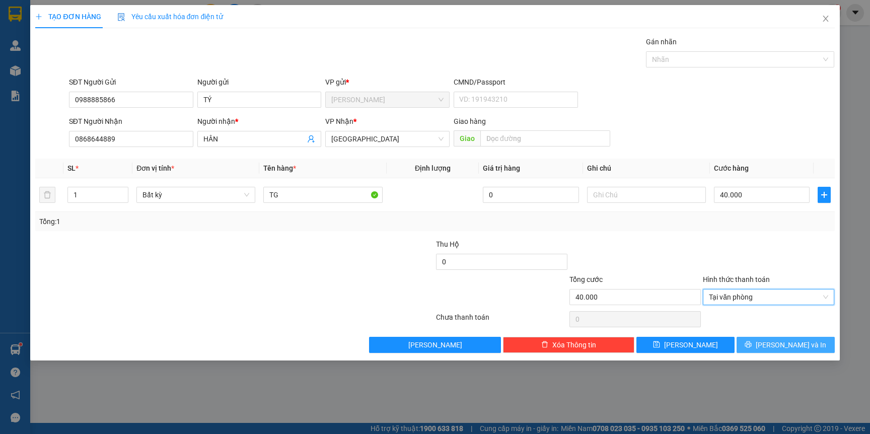
click at [751, 346] on icon "printer" at bounding box center [747, 344] width 7 height 7
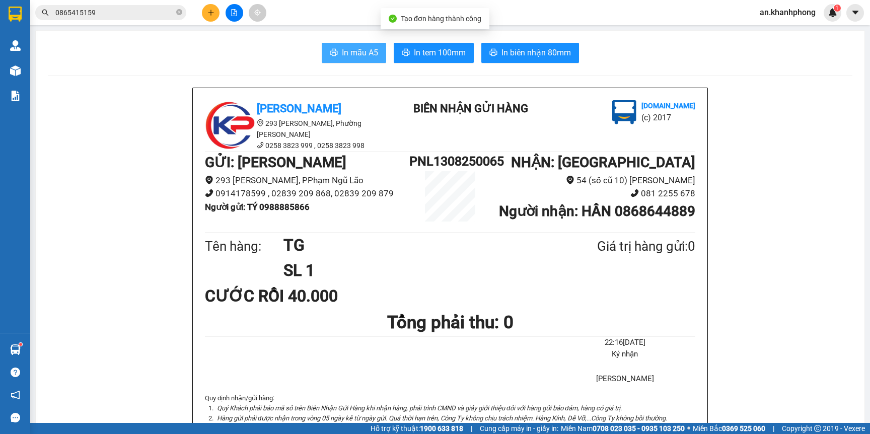
click at [344, 49] on span "In mẫu A5" at bounding box center [360, 52] width 36 height 13
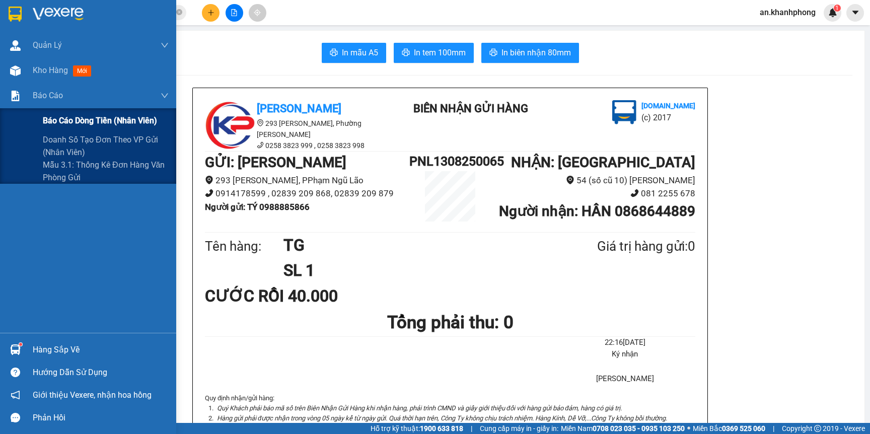
click at [80, 118] on span "Báo cáo dòng tiền (nhân viên)" at bounding box center [100, 120] width 114 height 13
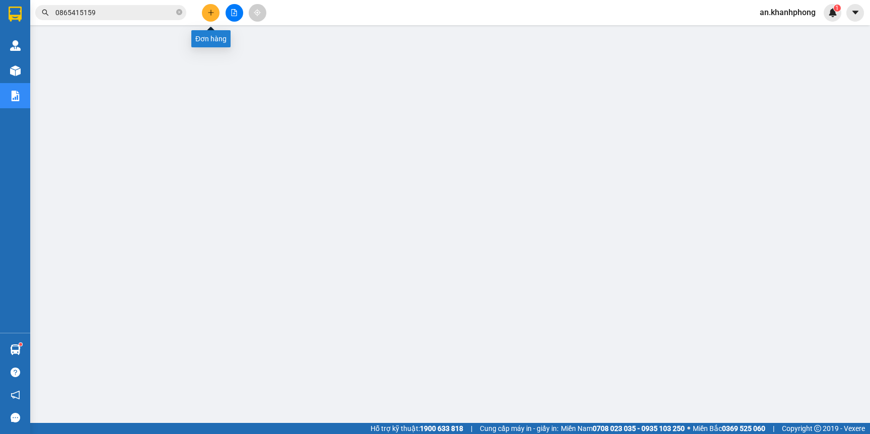
click at [212, 8] on button at bounding box center [211, 13] width 18 height 18
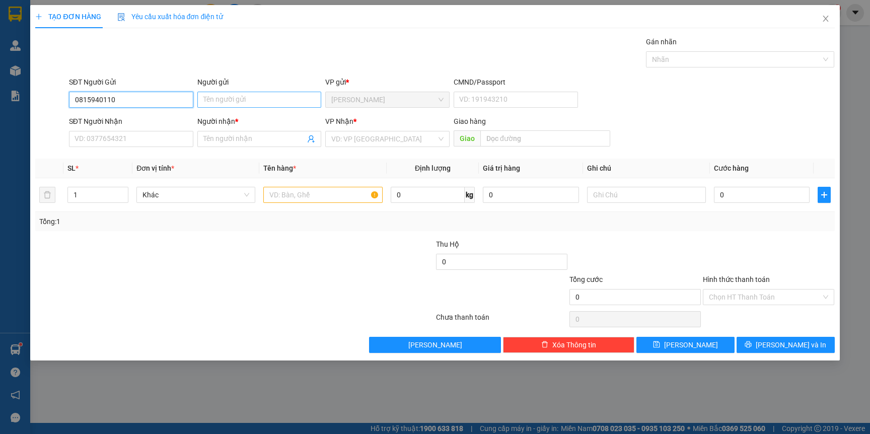
type input "0815940110"
click at [258, 108] on input "Người gửi" at bounding box center [259, 100] width 124 height 16
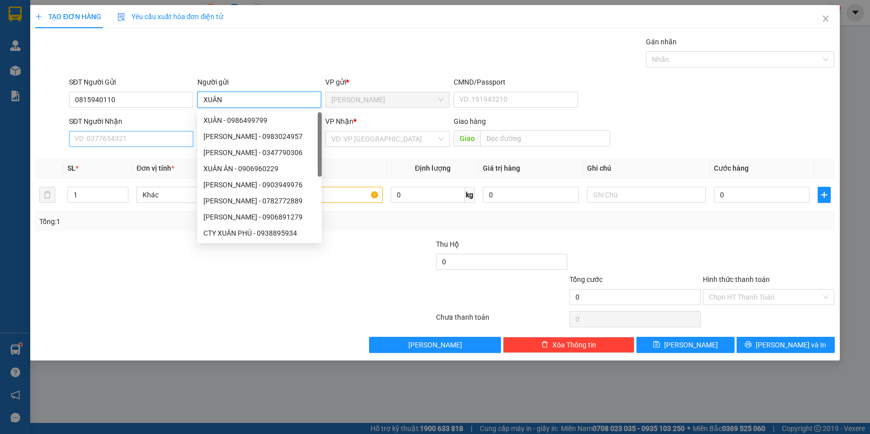
type input "XUÂN"
click at [131, 136] on input "SĐT Người Nhận" at bounding box center [131, 139] width 124 height 16
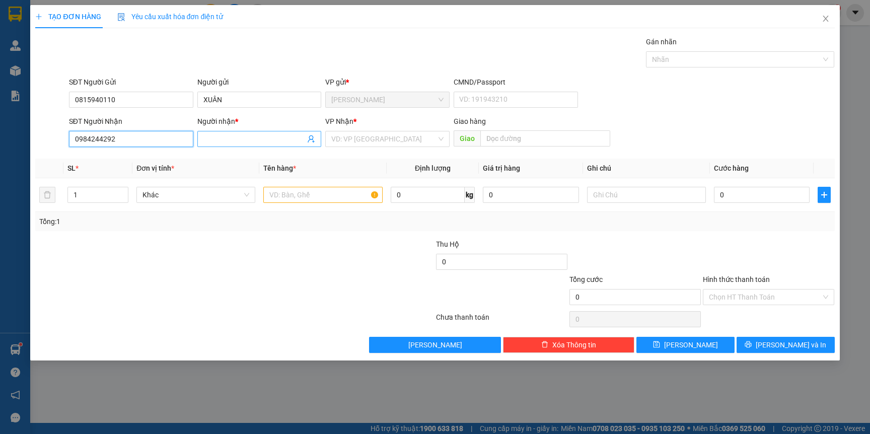
type input "0984244292"
click at [252, 142] on input "Người nhận *" at bounding box center [254, 138] width 102 height 11
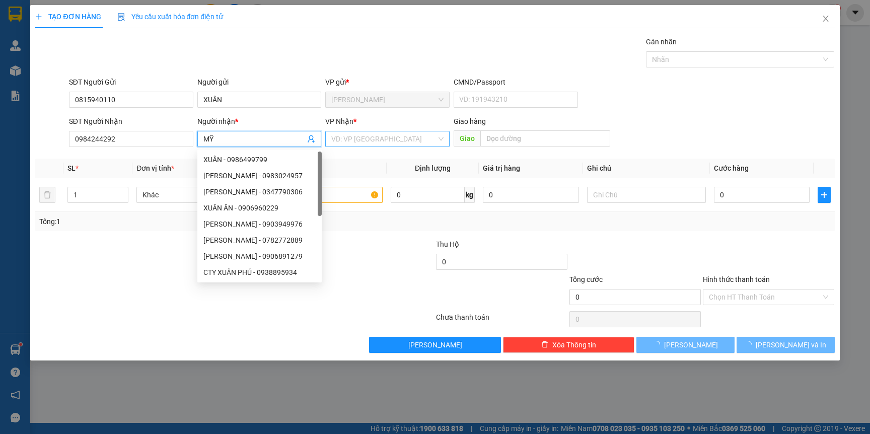
type input "MỸ"
click at [363, 133] on input "search" at bounding box center [383, 138] width 105 height 15
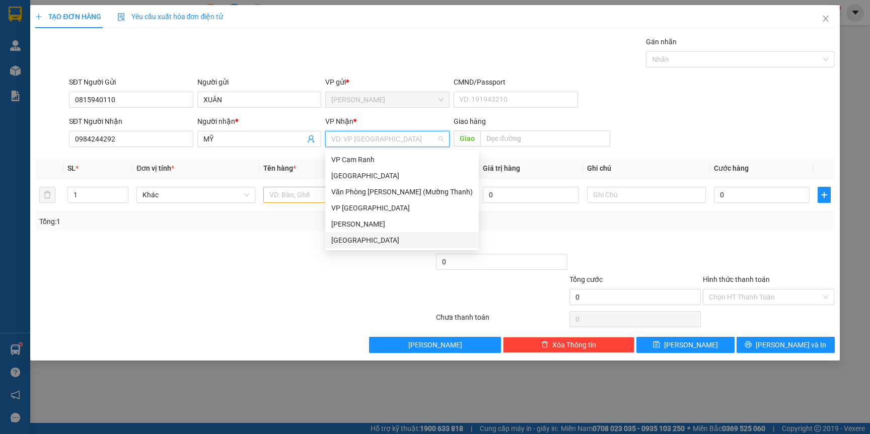
click at [353, 236] on div "[GEOGRAPHIC_DATA]" at bounding box center [401, 240] width 141 height 11
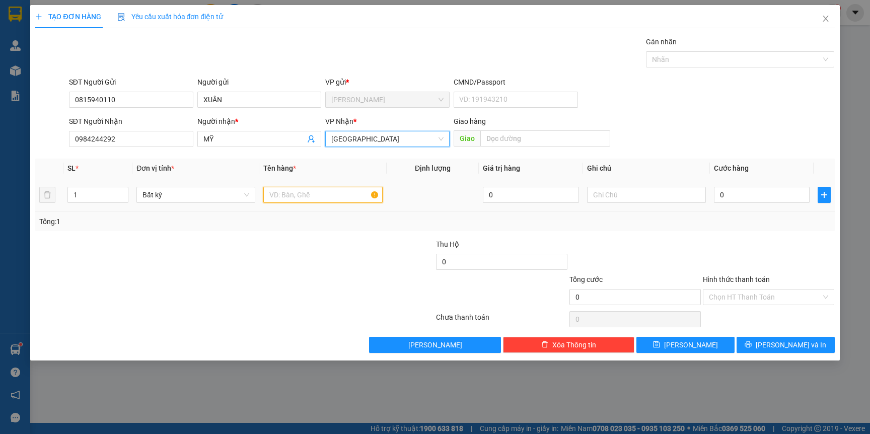
click at [265, 191] on input "text" at bounding box center [322, 195] width 119 height 16
type input "H"
type input "HỘP TRẮNG"
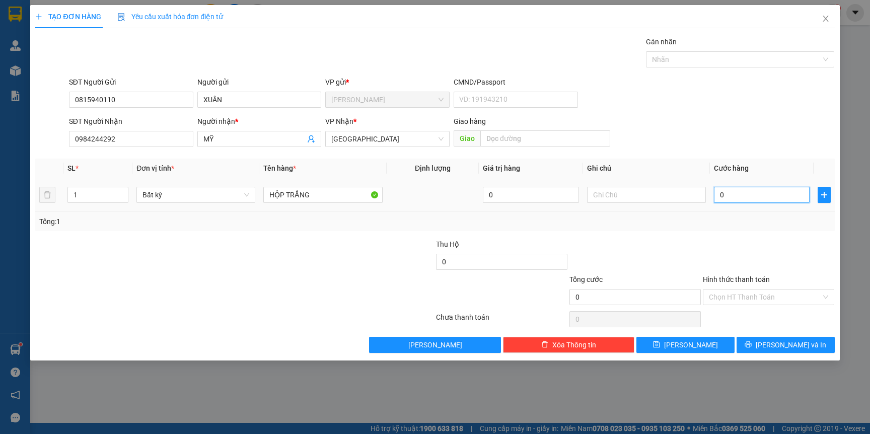
click at [766, 200] on input "0" at bounding box center [762, 195] width 96 height 16
type input "2"
type input "20"
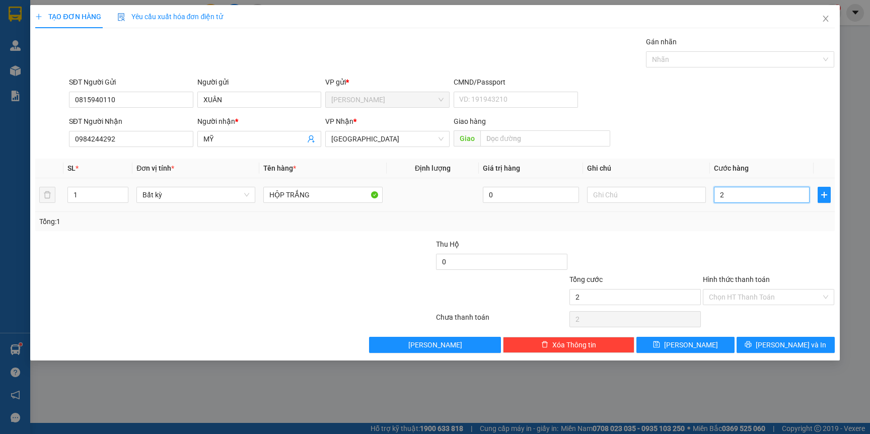
type input "20"
type input "20.000"
click at [765, 300] on input "Hình thức thanh toán" at bounding box center [765, 296] width 112 height 15
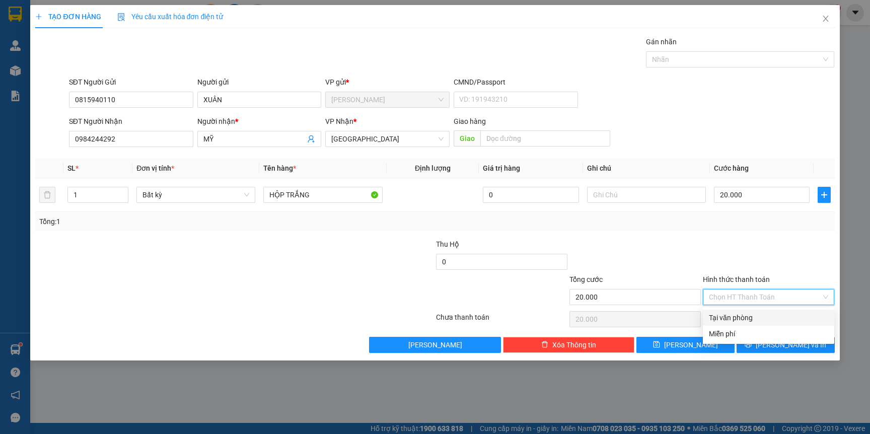
click at [749, 317] on div "Tại văn phòng" at bounding box center [768, 317] width 119 height 11
type input "0"
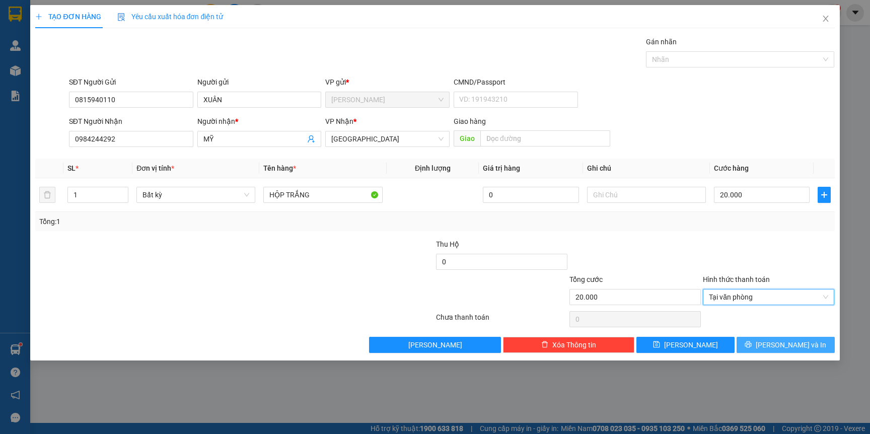
click at [788, 348] on span "[PERSON_NAME] và In" at bounding box center [791, 344] width 70 height 11
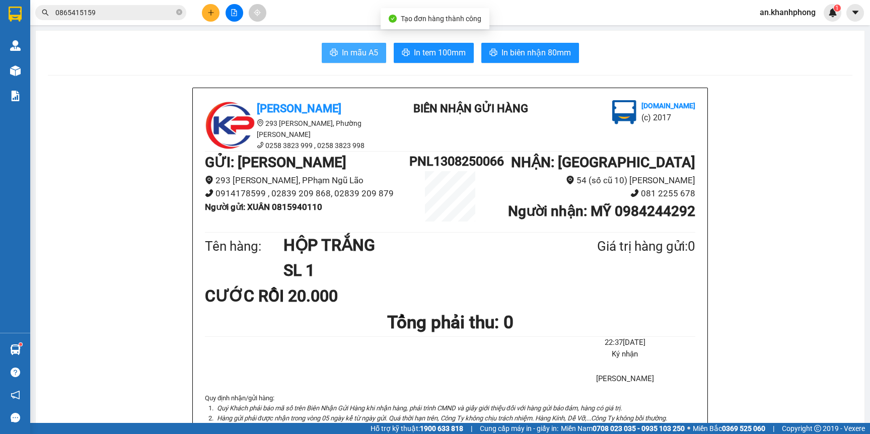
click at [355, 54] on span "In mẫu A5" at bounding box center [360, 52] width 36 height 13
click at [210, 11] on icon "plus" at bounding box center [210, 12] width 7 height 7
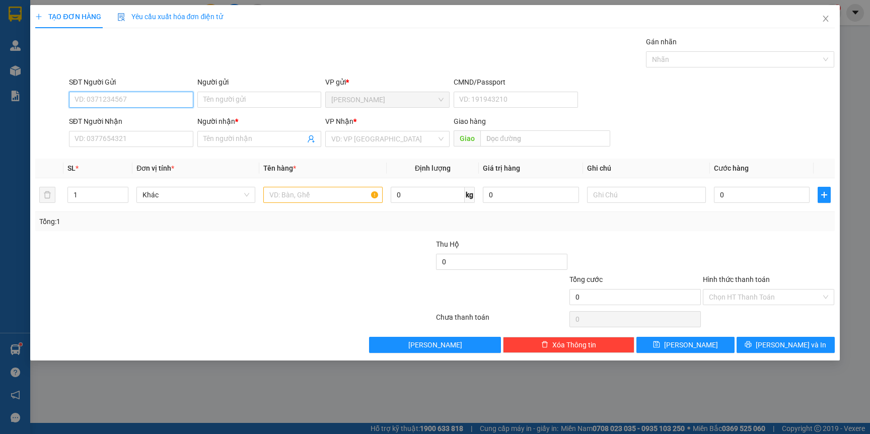
click at [122, 94] on input "SĐT Người Gửi" at bounding box center [131, 100] width 124 height 16
type input "0933748216"
click at [262, 104] on input "Người gửi" at bounding box center [259, 100] width 124 height 16
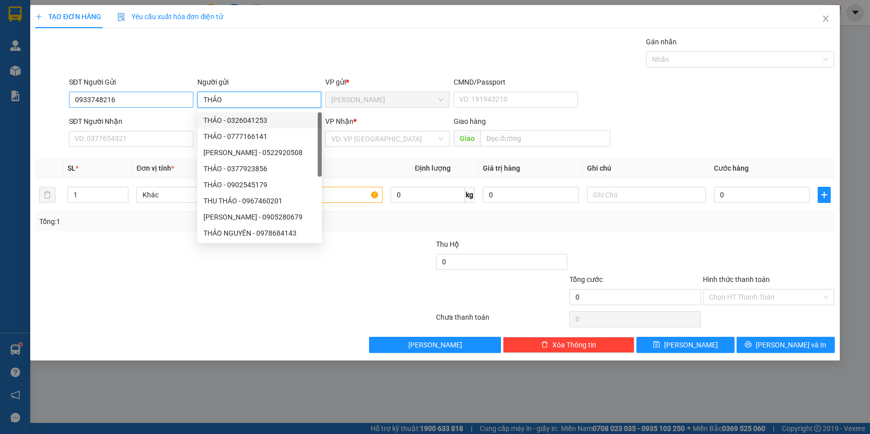
type input "THẢO"
drag, startPoint x: 137, startPoint y: 102, endPoint x: 36, endPoint y: 104, distance: 101.7
click at [36, 104] on div "SĐT Người Gửi 0933748216 0933748216 Người gửi THẢO VP gửi * [PERSON_NAME] CMND/…" at bounding box center [434, 94] width 801 height 35
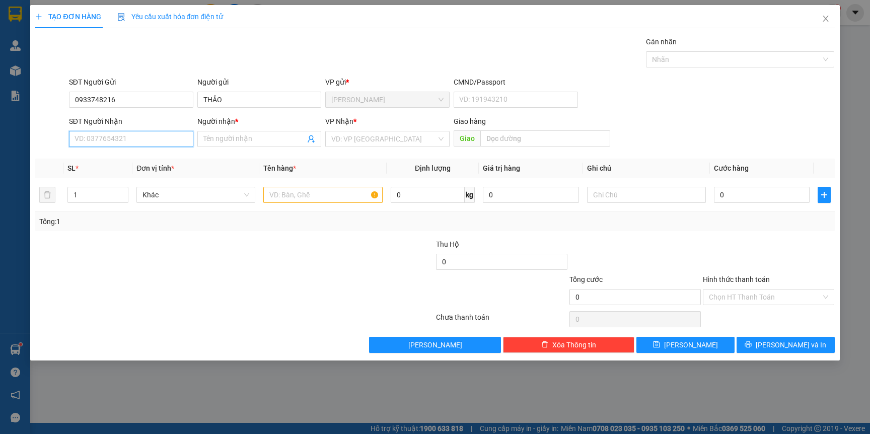
click at [116, 134] on input "SĐT Người Nhận" at bounding box center [131, 139] width 124 height 16
paste input "0933748216"
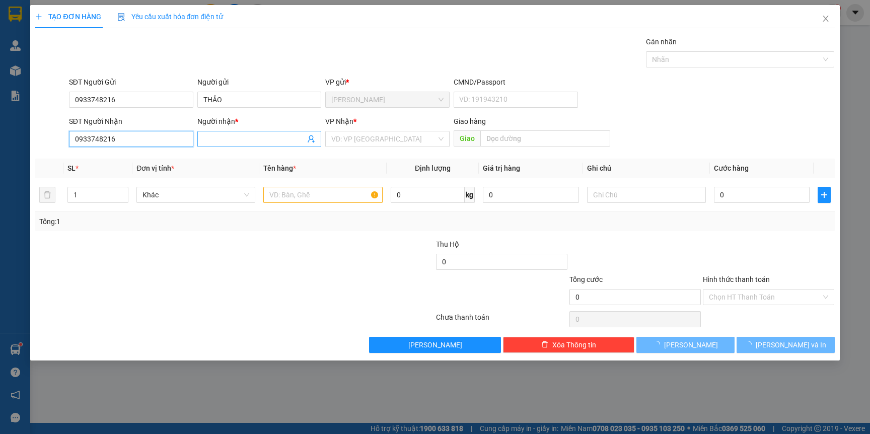
type input "0933748216"
click at [219, 139] on input "Người nhận *" at bounding box center [254, 138] width 102 height 11
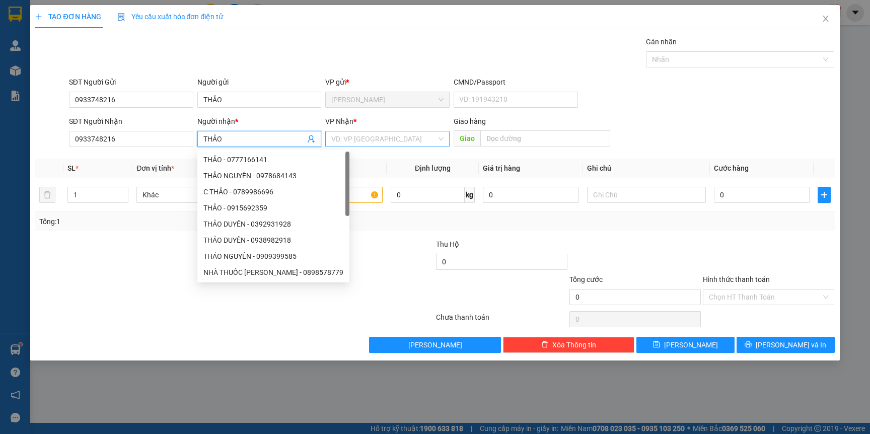
type input "THẢO"
click at [394, 139] on input "search" at bounding box center [383, 138] width 105 height 15
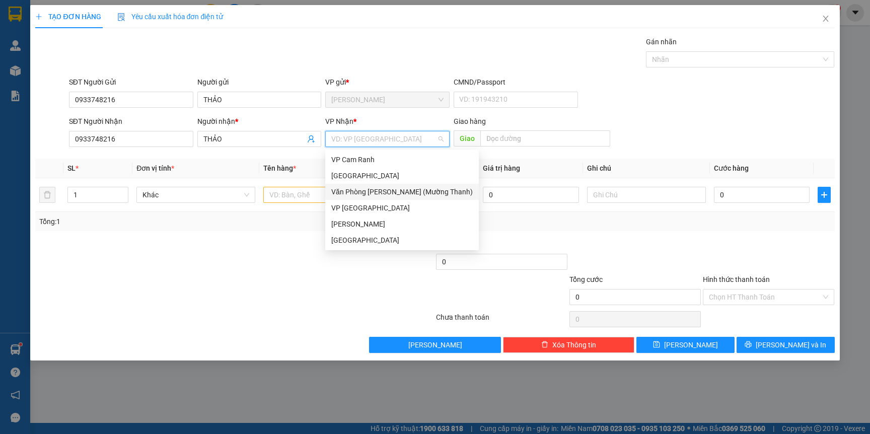
click at [392, 190] on div "Văn Phòng [PERSON_NAME] (Mường Thanh)" at bounding box center [401, 191] width 141 height 11
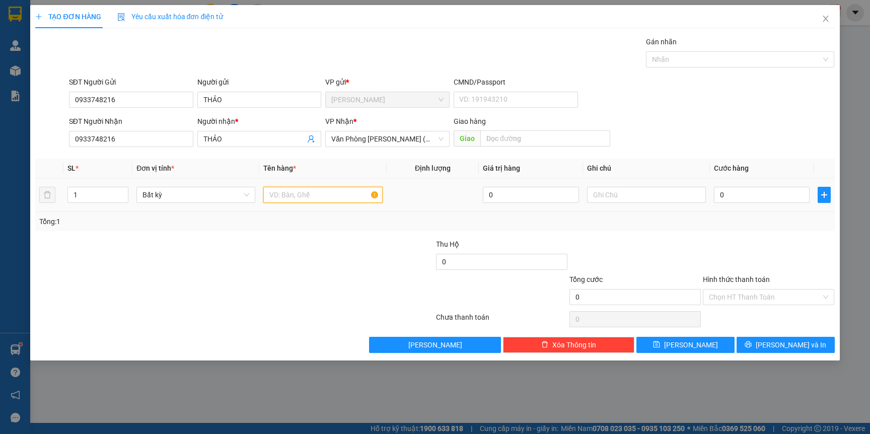
click at [294, 196] on input "text" at bounding box center [322, 195] width 119 height 16
type input "[GEOGRAPHIC_DATA]"
click at [756, 190] on input "0" at bounding box center [762, 195] width 96 height 16
type input "1"
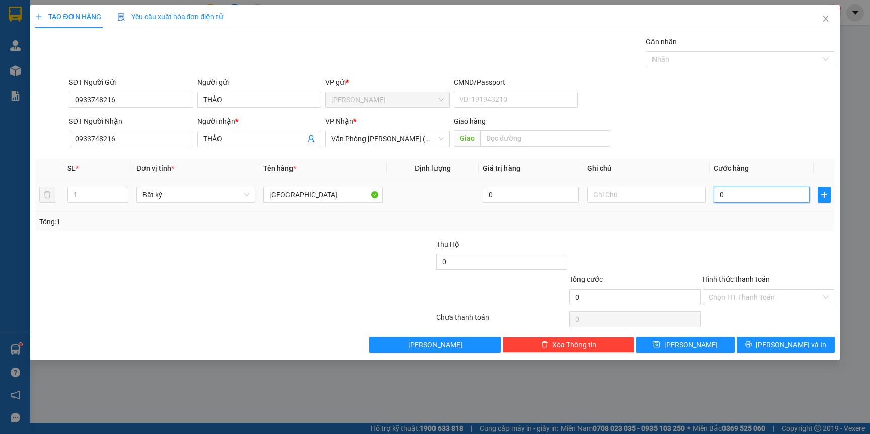
type input "1"
type input "10"
type input "100"
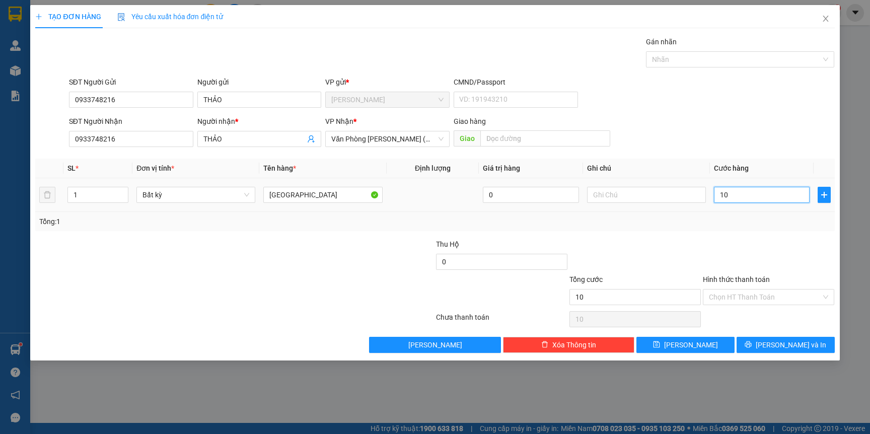
type input "100"
type input "100.000"
click at [763, 295] on input "Hình thức thanh toán" at bounding box center [765, 296] width 112 height 15
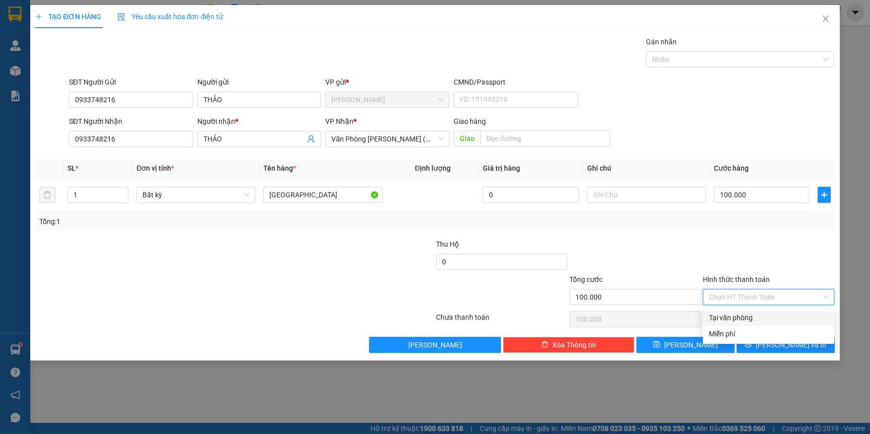
click at [735, 320] on div "Tại văn phòng" at bounding box center [768, 317] width 119 height 11
type input "0"
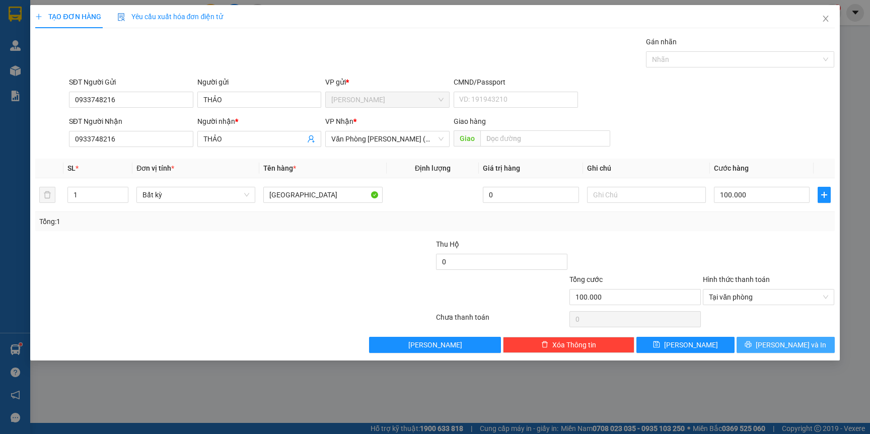
click at [788, 346] on span "[PERSON_NAME] và In" at bounding box center [791, 344] width 70 height 11
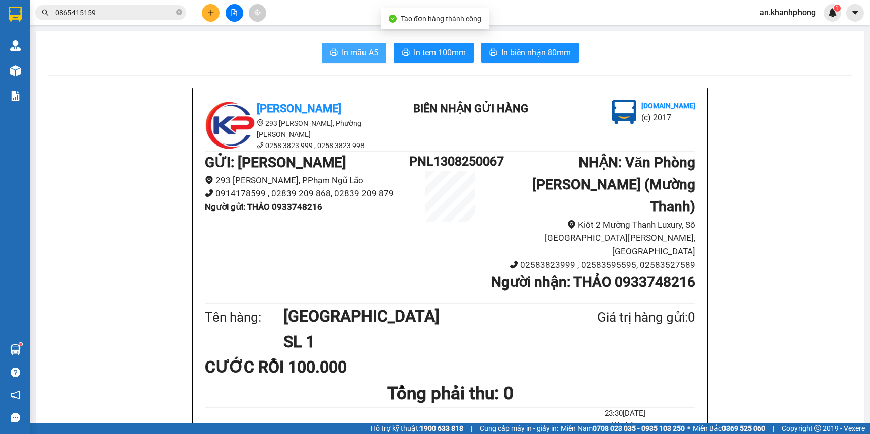
click at [342, 57] on span "In mẫu A5" at bounding box center [360, 52] width 36 height 13
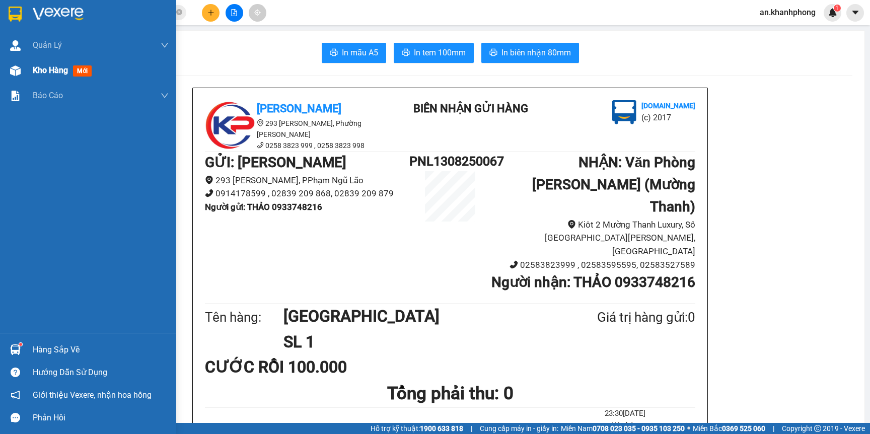
click at [38, 68] on span "Kho hàng" at bounding box center [50, 70] width 35 height 10
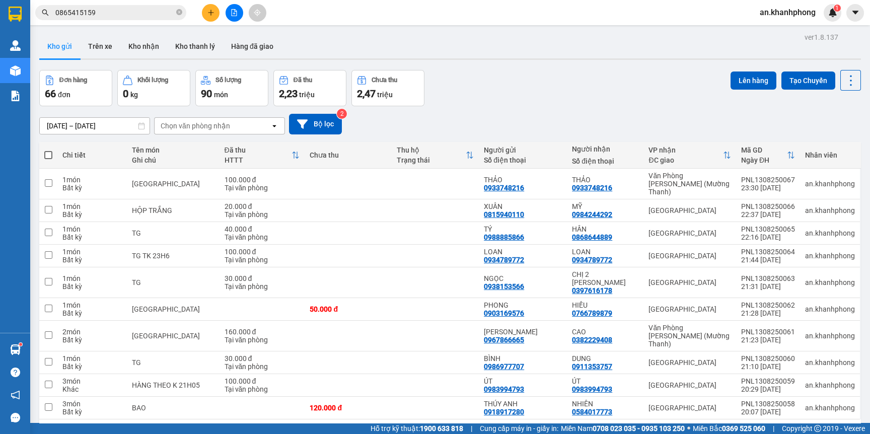
click at [92, 126] on input "[DATE] – [DATE]" at bounding box center [95, 126] width 110 height 16
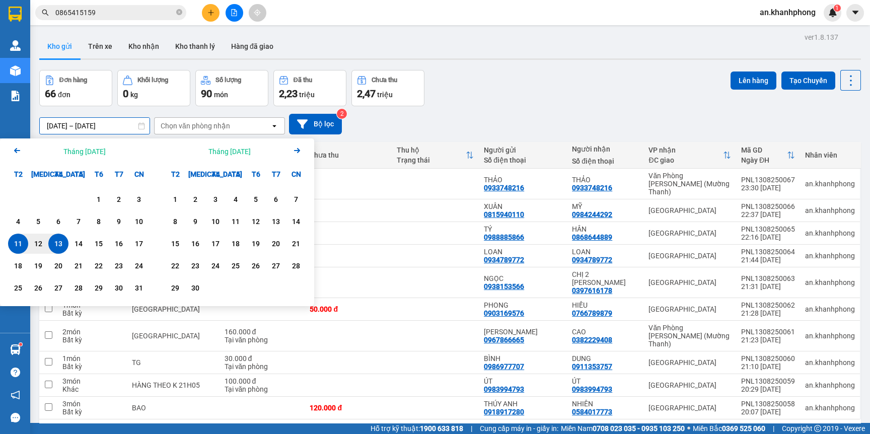
click at [62, 242] on div "13" at bounding box center [58, 244] width 14 height 12
type input "[DATE] – [DATE]"
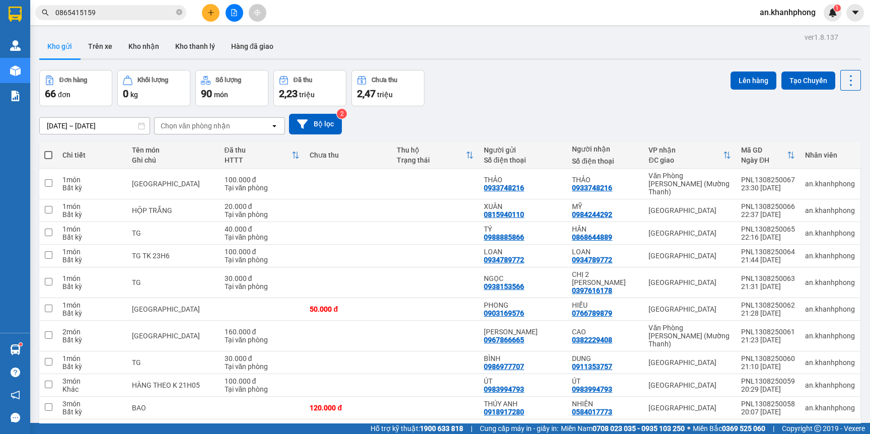
click at [47, 156] on span at bounding box center [48, 155] width 8 height 8
click at [48, 150] on input "checkbox" at bounding box center [48, 150] width 0 height 0
checkbox input "true"
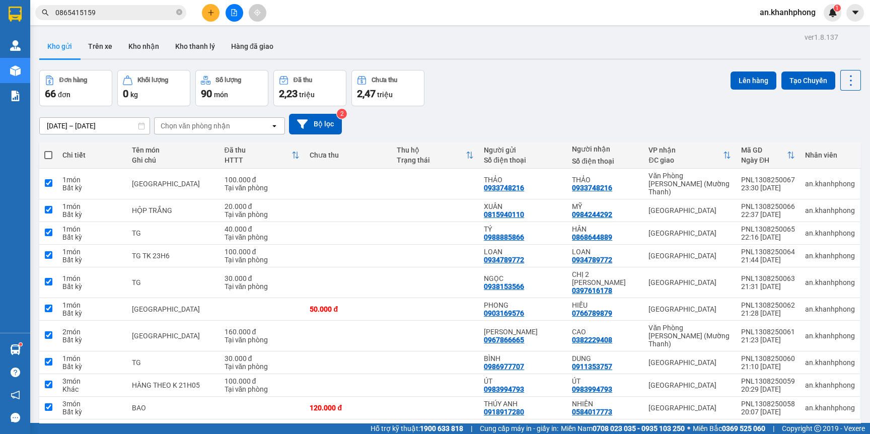
checkbox input "true"
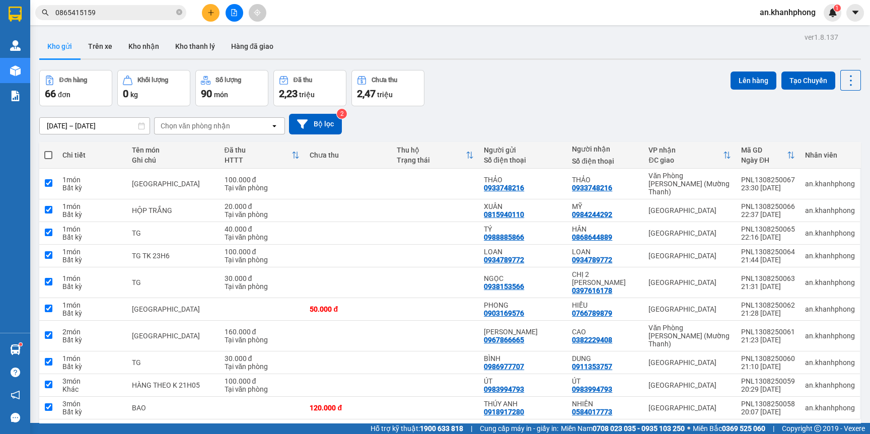
checkbox input "true"
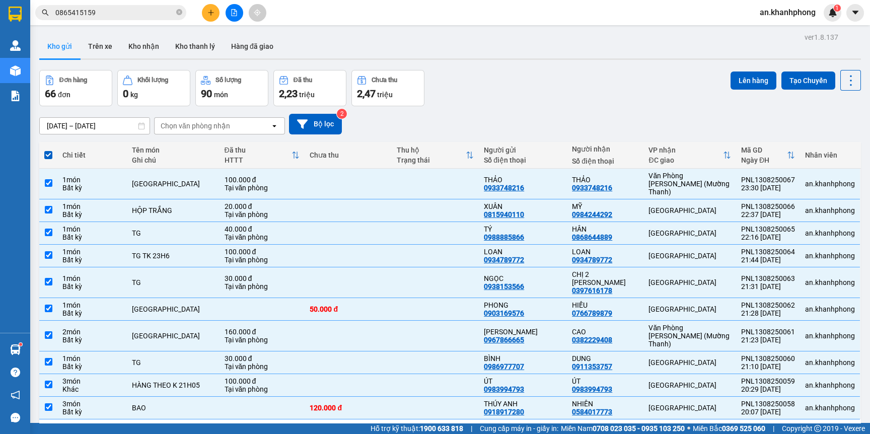
click at [822, 430] on div "10 / trang" at bounding box center [818, 435] width 31 height 10
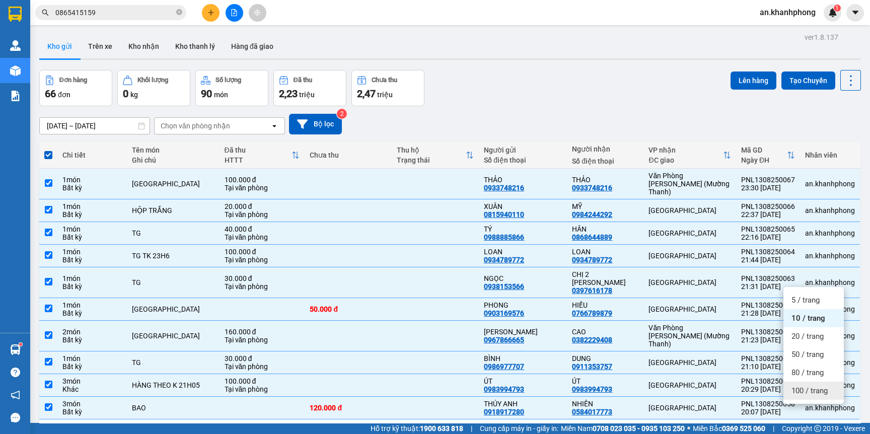
click at [814, 386] on span "100 / trang" at bounding box center [809, 391] width 36 height 10
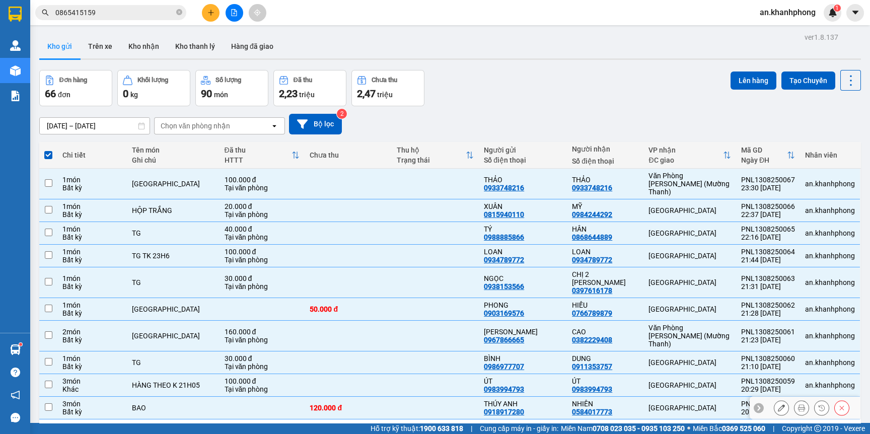
checkbox input "false"
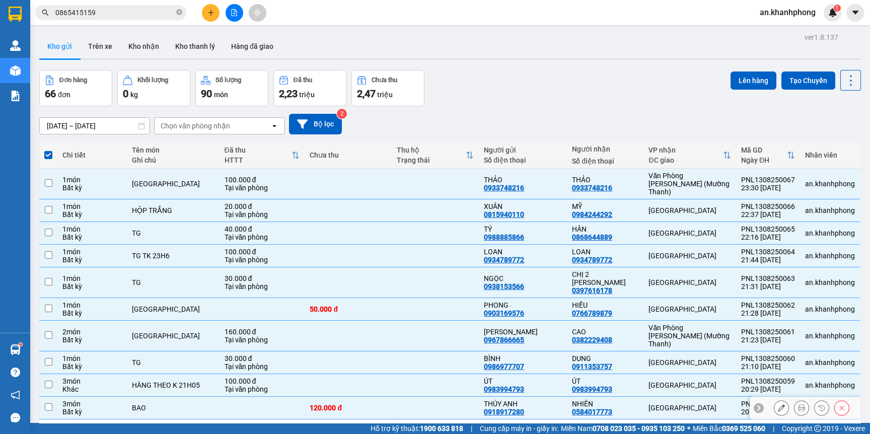
checkbox input "false"
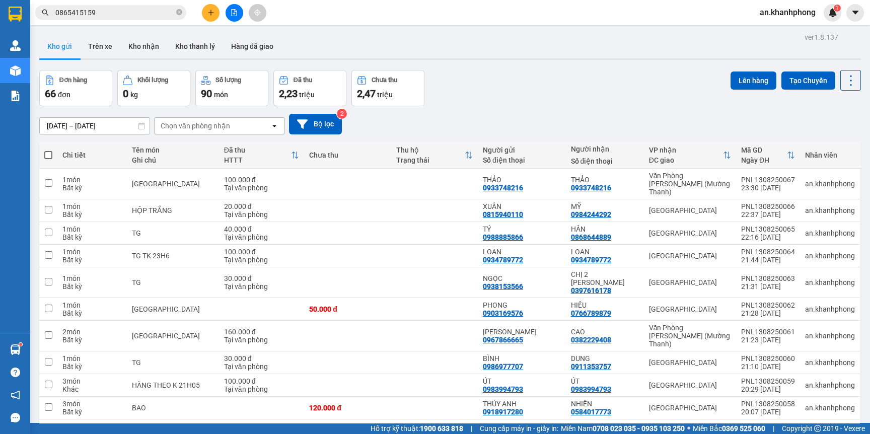
click at [46, 151] on span at bounding box center [48, 155] width 8 height 8
click at [48, 150] on input "checkbox" at bounding box center [48, 150] width 0 height 0
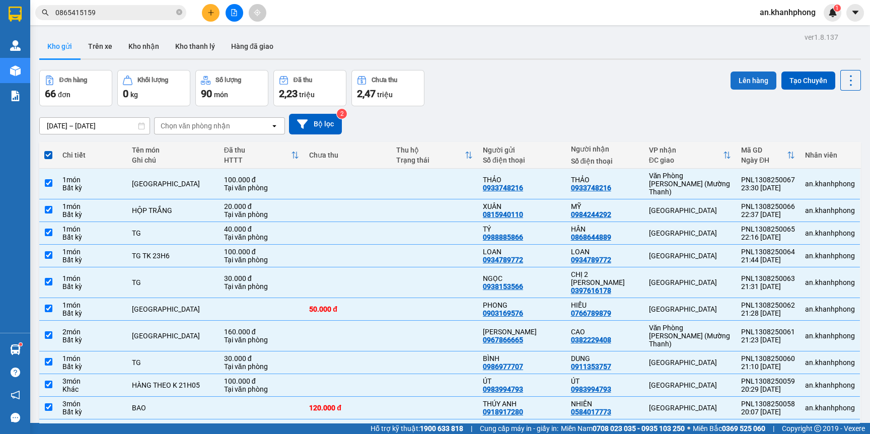
click at [736, 81] on button "Lên hàng" at bounding box center [753, 80] width 46 height 18
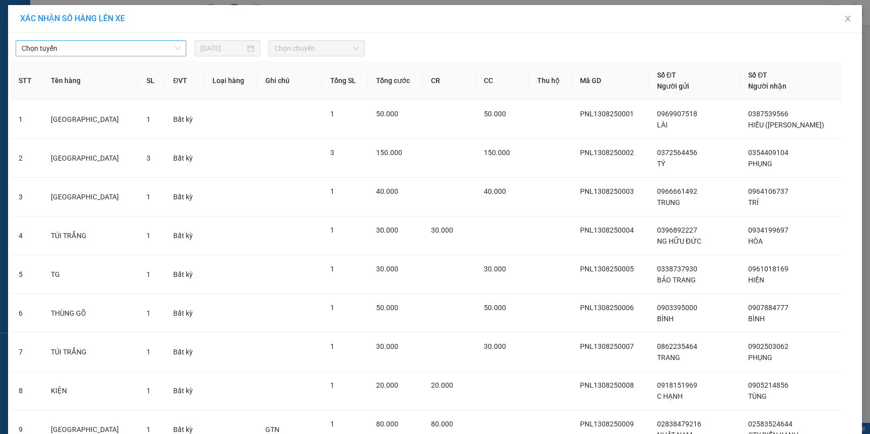
click at [145, 47] on span "Chọn tuyến" at bounding box center [101, 48] width 159 height 15
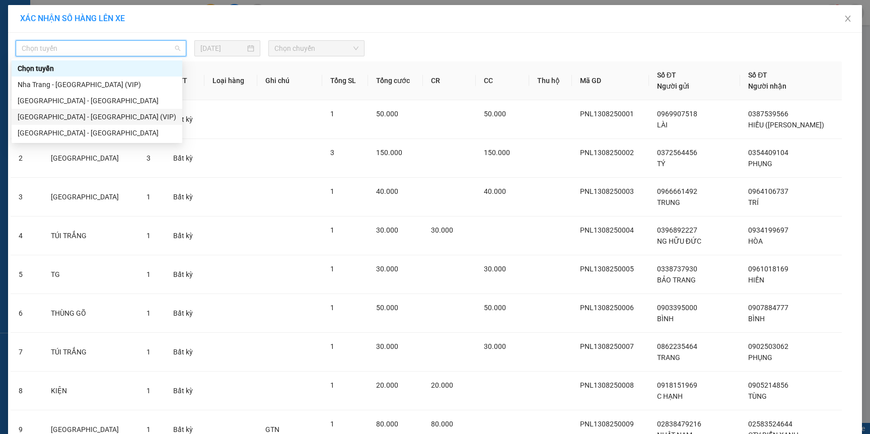
click at [77, 117] on div "[GEOGRAPHIC_DATA] - [GEOGRAPHIC_DATA] (VIP)" at bounding box center [97, 116] width 159 height 11
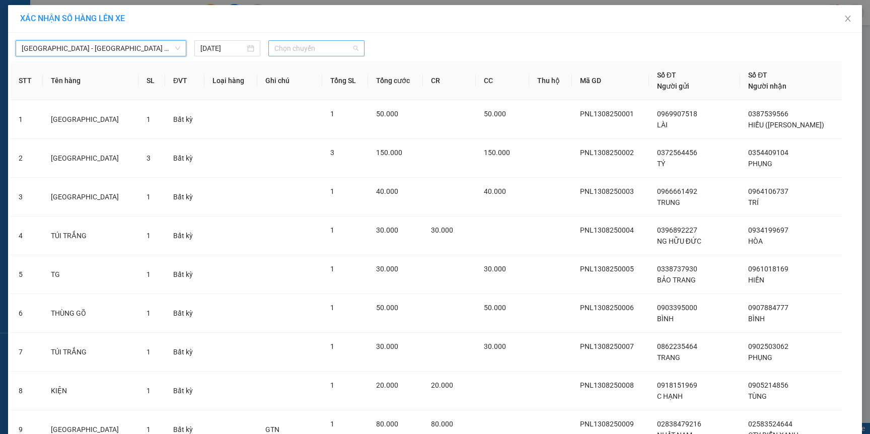
click at [323, 52] on span "Chọn chuyến" at bounding box center [316, 48] width 84 height 15
